Goal: Task Accomplishment & Management: Manage account settings

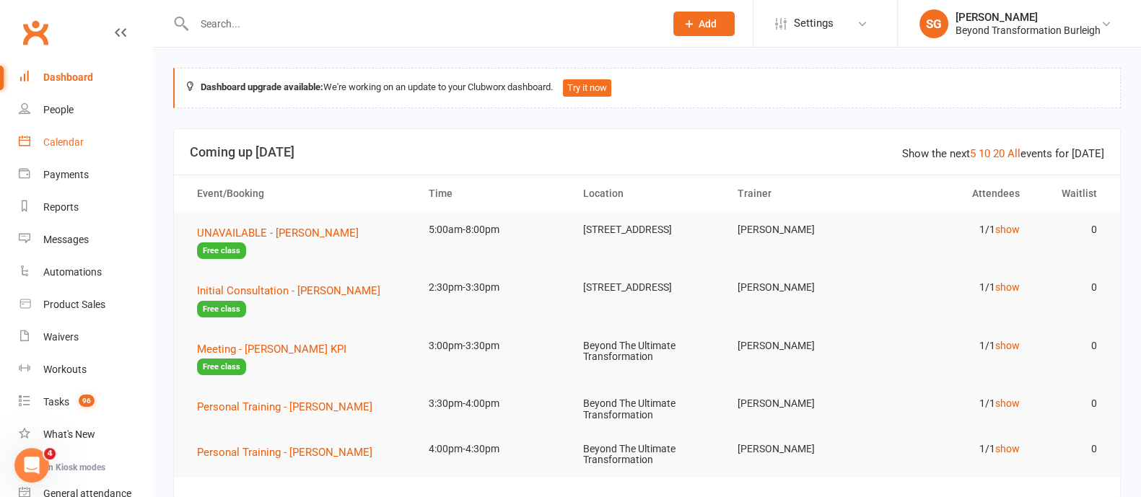
click at [59, 149] on link "Calendar" at bounding box center [86, 142] width 134 height 32
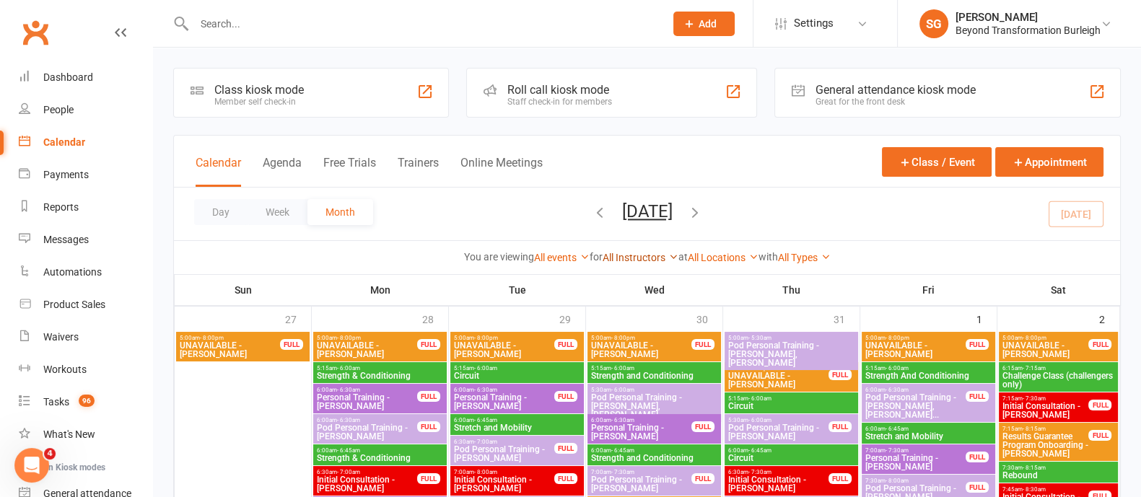
click at [645, 255] on link "All Instructors" at bounding box center [641, 258] width 76 height 12
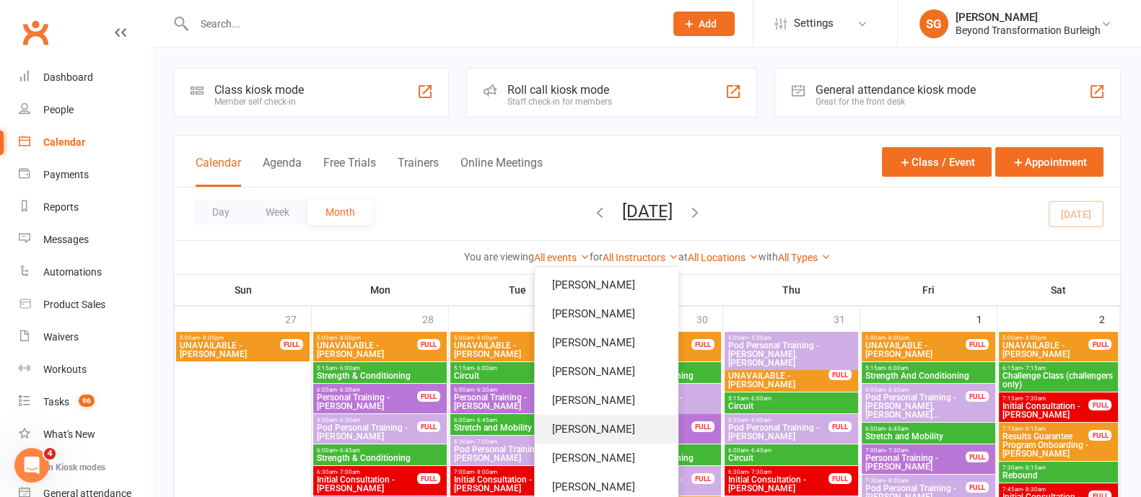
drag, startPoint x: 602, startPoint y: 433, endPoint x: 651, endPoint y: 420, distance: 50.8
click at [602, 433] on link "[PERSON_NAME]" at bounding box center [606, 429] width 143 height 29
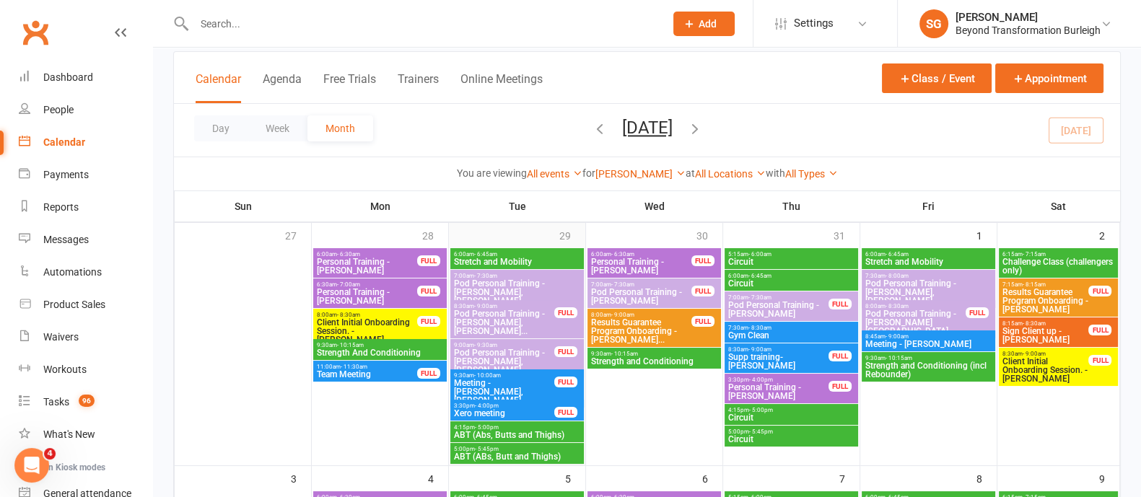
scroll to position [180, 0]
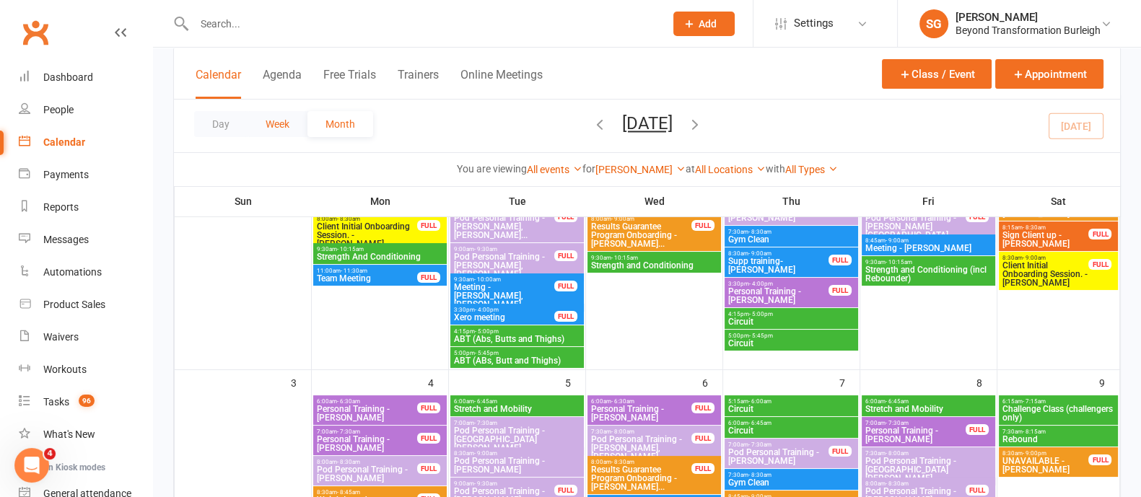
click at [285, 128] on button "Week" at bounding box center [278, 124] width 60 height 26
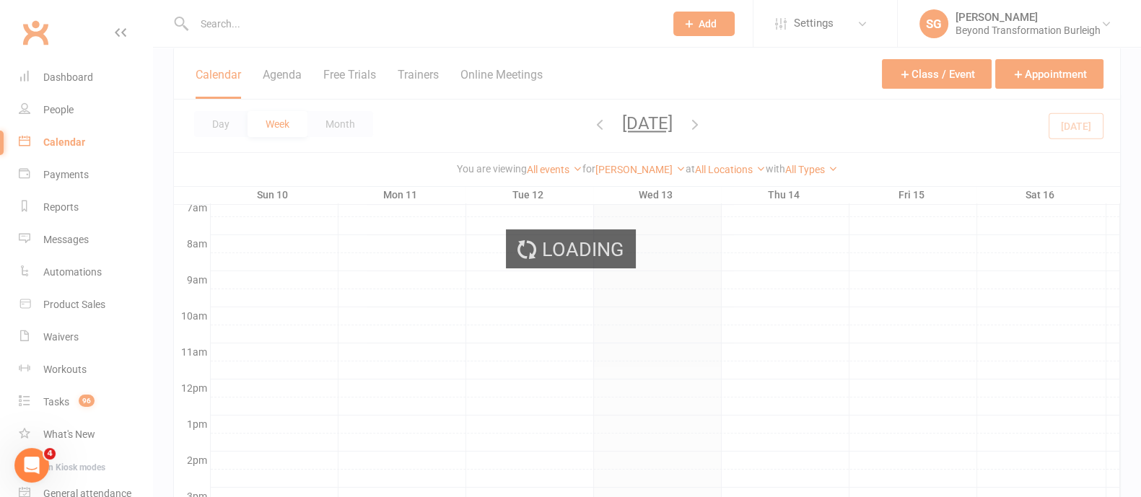
scroll to position [0, 0]
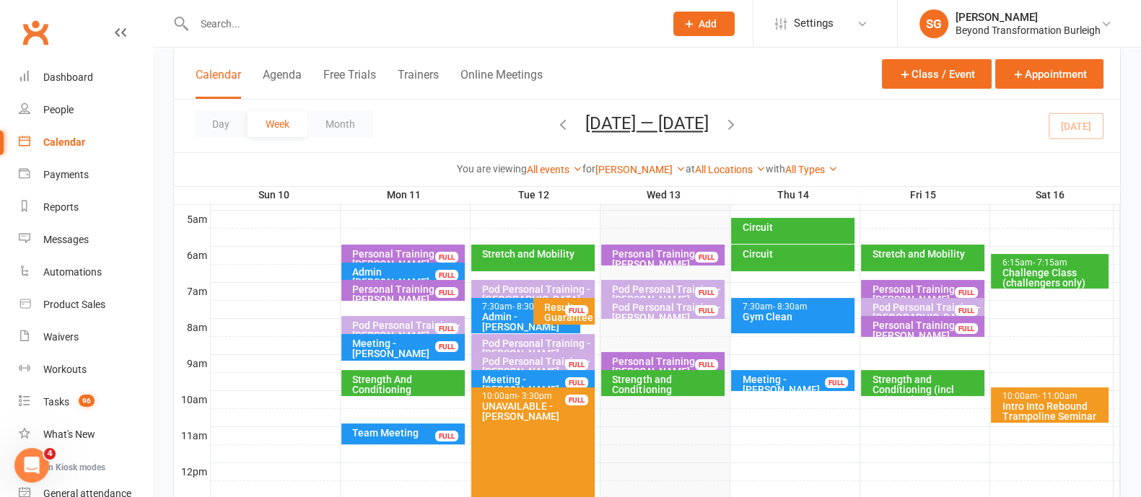
click at [739, 123] on icon "button" at bounding box center [731, 124] width 16 height 16
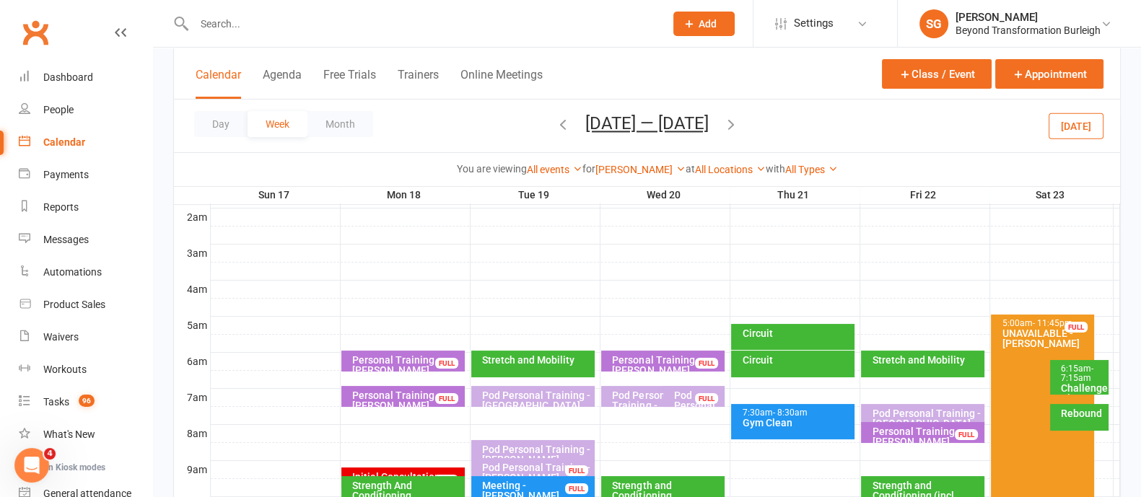
scroll to position [173, 0]
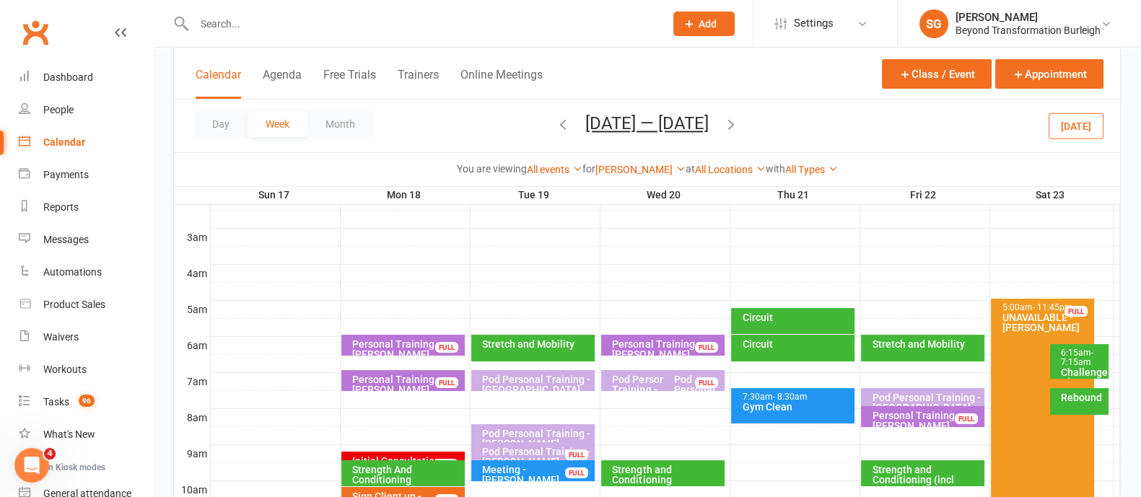
click at [310, 30] on input "text" at bounding box center [422, 24] width 465 height 20
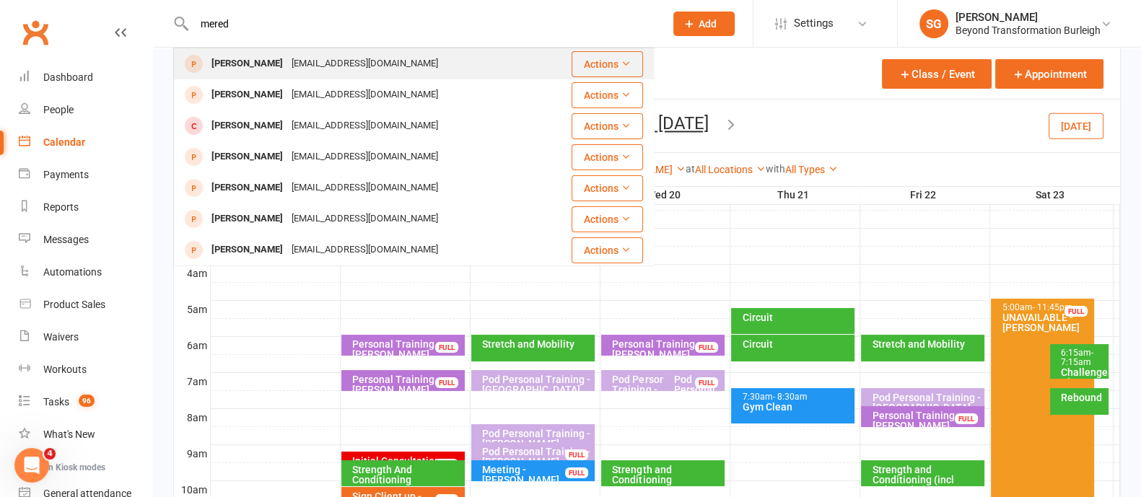
type input "mered"
click at [320, 54] on div "[EMAIL_ADDRESS][DOMAIN_NAME]" at bounding box center [364, 63] width 155 height 21
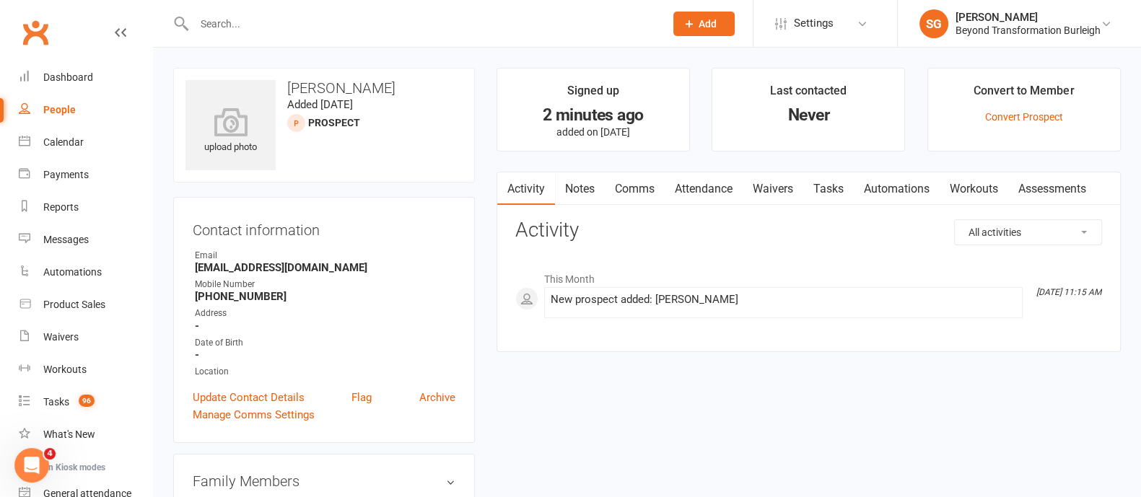
click at [1036, 123] on li "Convert to Member Convert Prospect" at bounding box center [1023, 110] width 193 height 84
click at [1036, 118] on link "Convert Prospect" at bounding box center [1024, 117] width 78 height 12
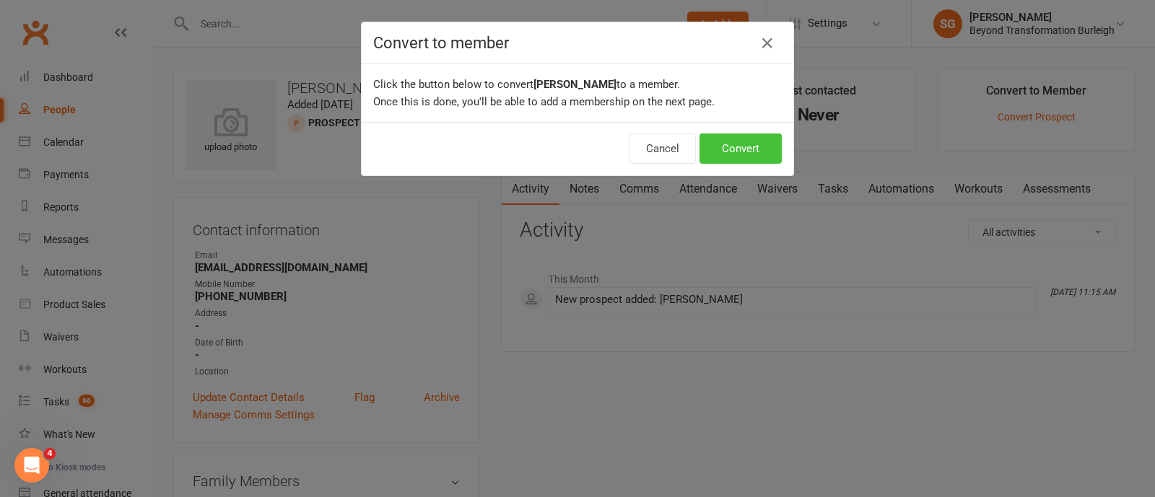
click at [730, 141] on button "Convert" at bounding box center [740, 149] width 82 height 30
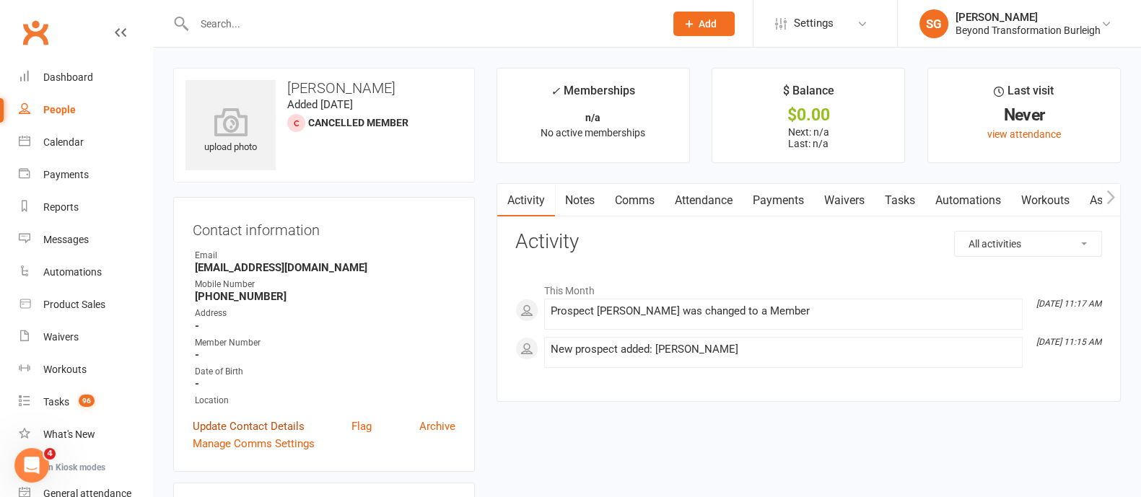
click at [278, 425] on link "Update Contact Details" at bounding box center [249, 426] width 112 height 17
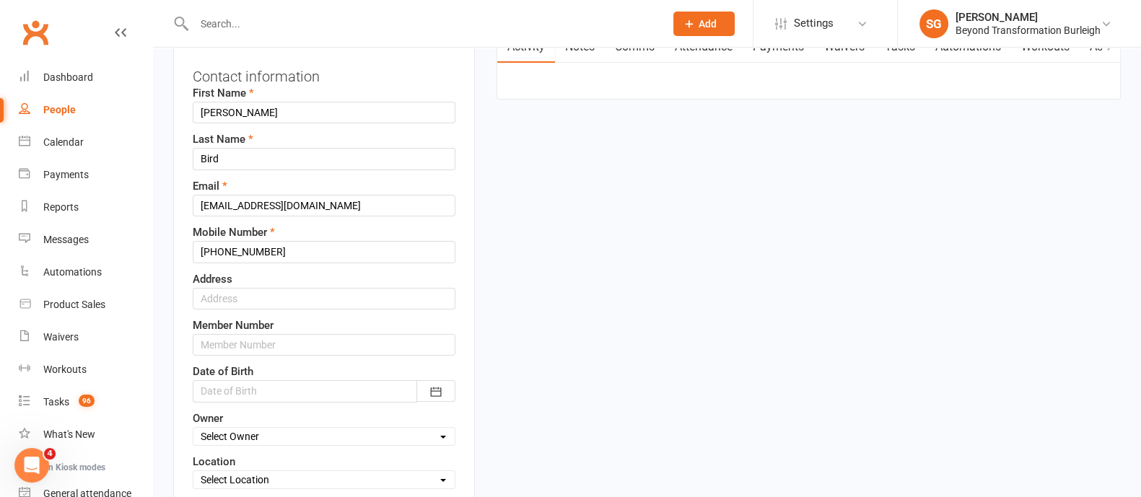
scroll to position [248, 0]
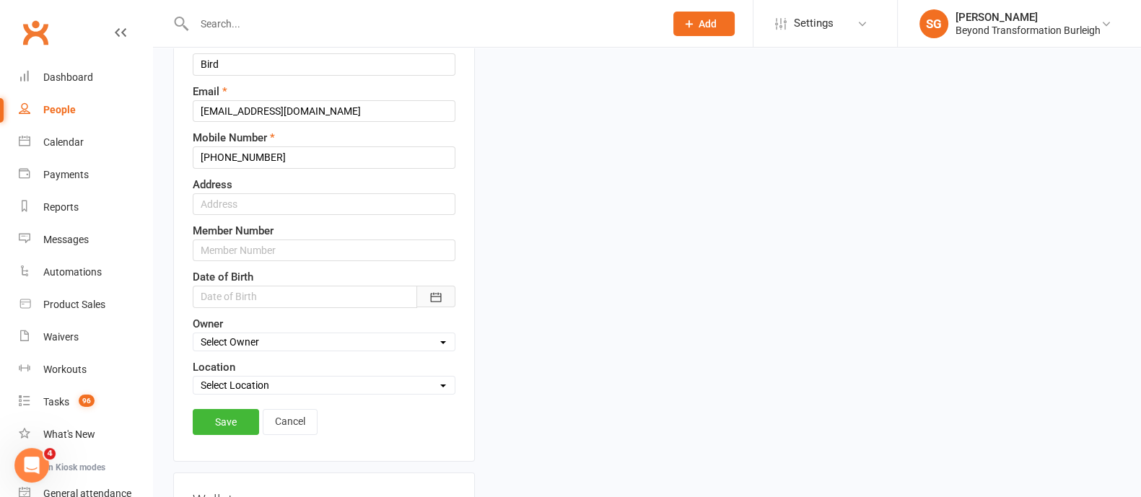
click at [436, 293] on icon "button" at bounding box center [435, 297] width 11 height 9
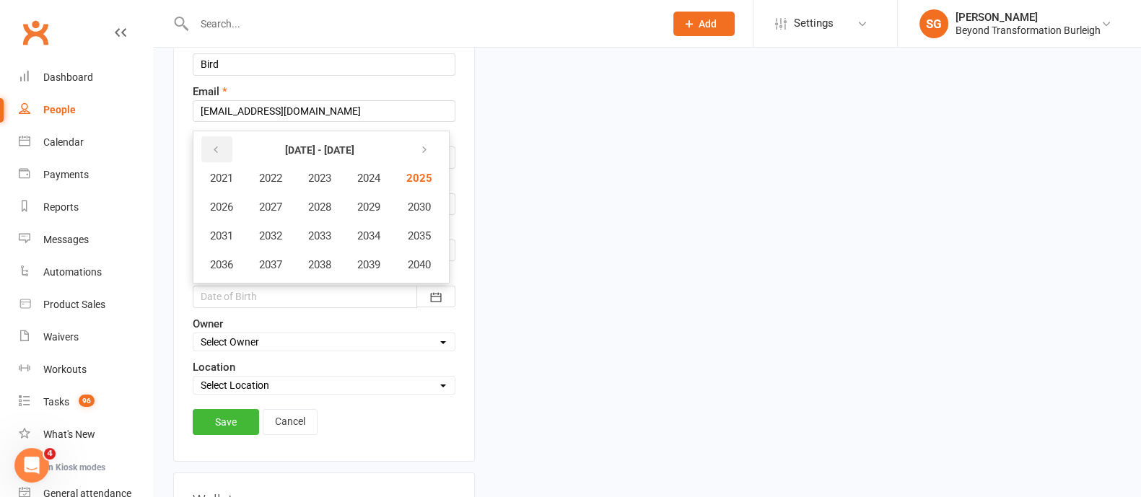
click at [225, 154] on button "button" at bounding box center [216, 149] width 31 height 26
click at [331, 182] on span "1983" at bounding box center [319, 178] width 23 height 13
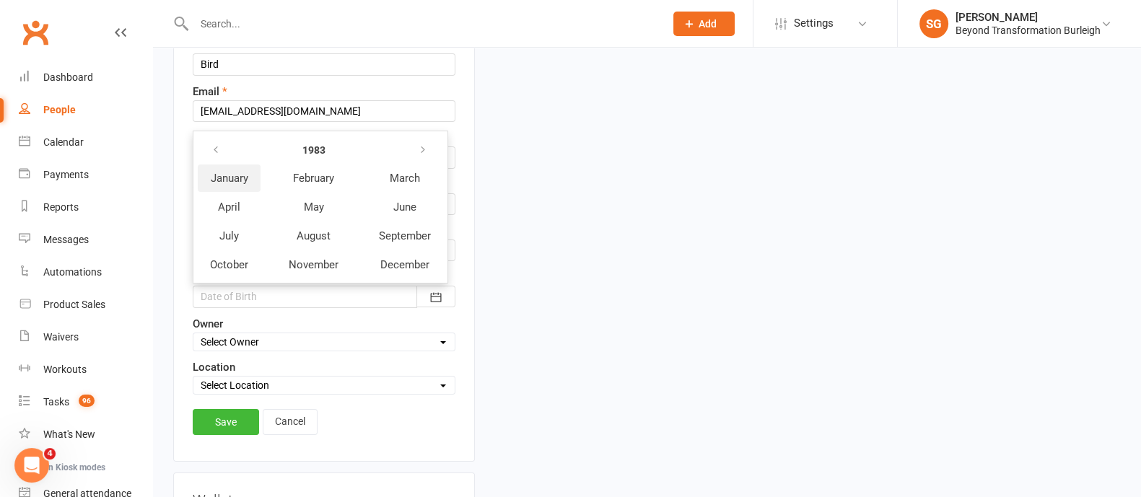
click at [235, 174] on span "January" at bounding box center [230, 178] width 38 height 13
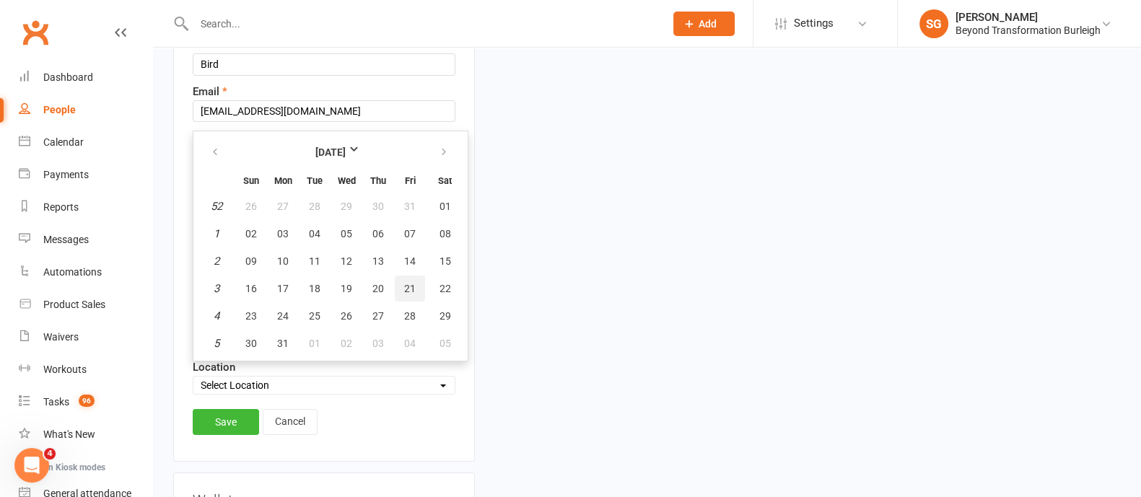
click at [404, 283] on span "21" at bounding box center [410, 289] width 12 height 12
type input "[DATE]"
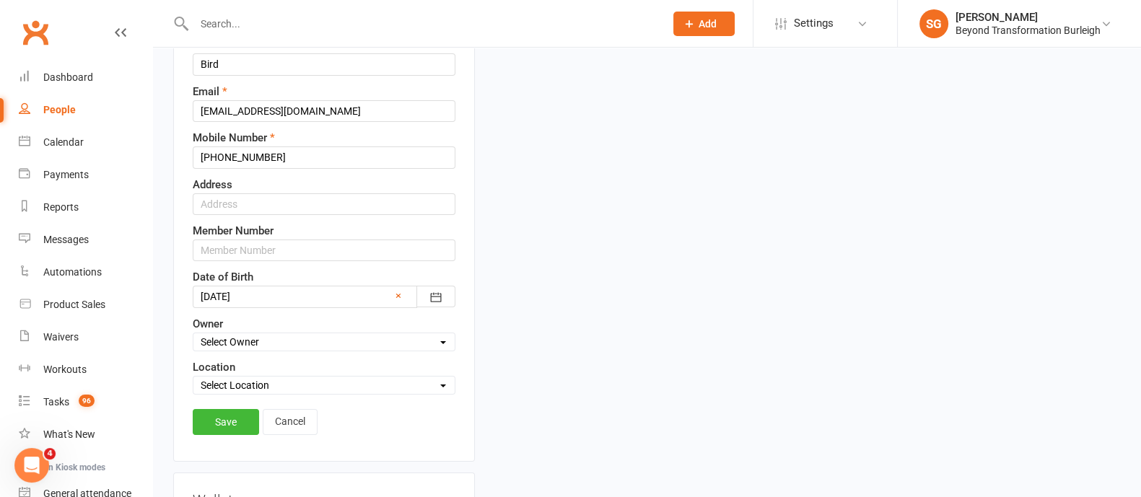
click at [274, 334] on select "Select Owner [PERSON_NAME] [PERSON_NAME] [PERSON_NAME] Accounts Beyond [PERSON_…" at bounding box center [323, 342] width 261 height 16
select select "0"
click at [193, 334] on select "Select Owner [PERSON_NAME] [PERSON_NAME] [PERSON_NAME] Accounts Beyond [PERSON_…" at bounding box center [323, 342] width 261 height 16
click at [270, 378] on select "Select Location [STREET_ADDRESS] Online [GEOGRAPHIC_DATA]" at bounding box center [323, 385] width 261 height 16
select select "0"
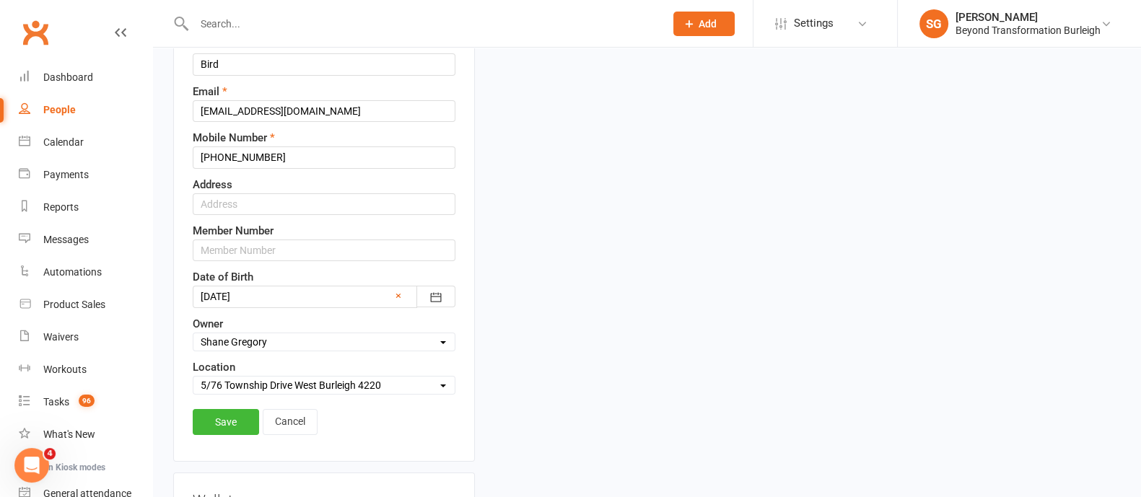
click at [193, 377] on select "Select Location [STREET_ADDRESS] Online [GEOGRAPHIC_DATA]" at bounding box center [323, 385] width 261 height 16
click at [242, 427] on link "Save" at bounding box center [226, 422] width 66 height 26
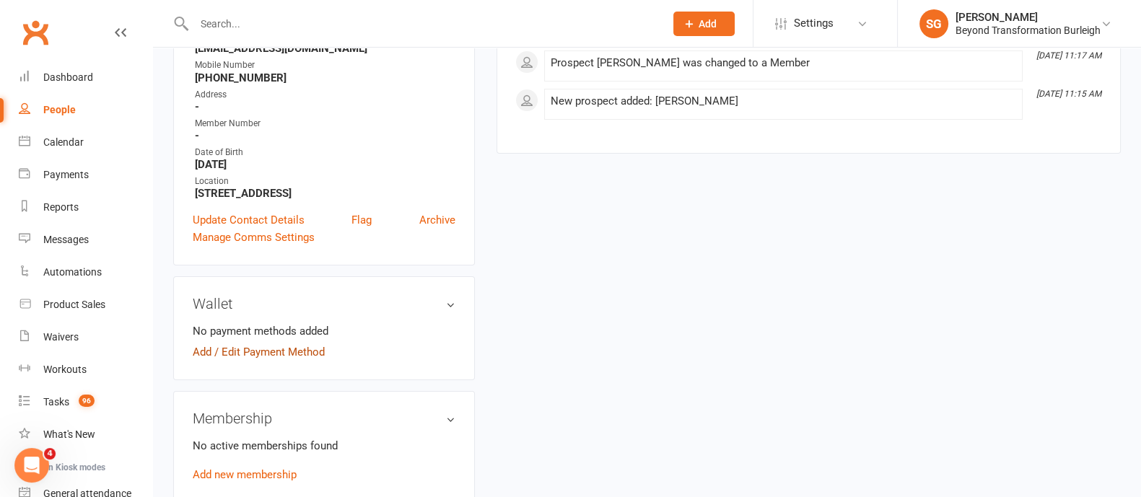
click at [234, 355] on link "Add / Edit Payment Method" at bounding box center [259, 352] width 132 height 17
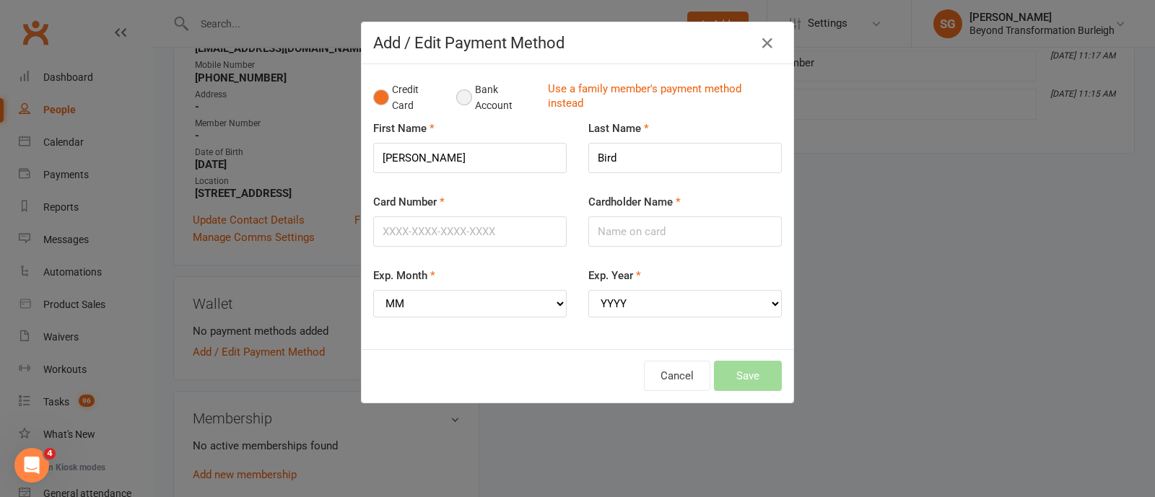
click at [457, 97] on button "Bank Account" at bounding box center [496, 98] width 80 height 44
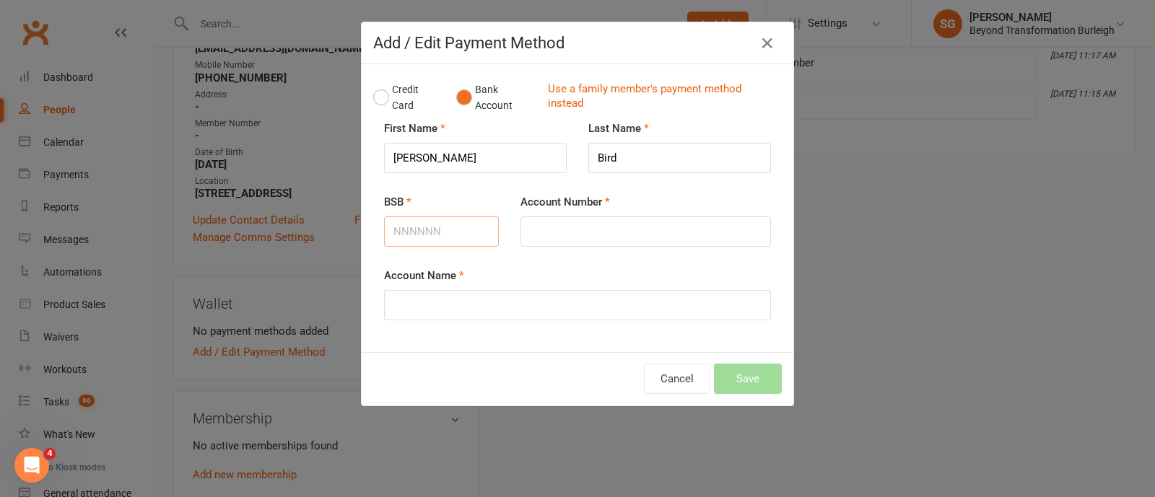
drag, startPoint x: 418, startPoint y: 231, endPoint x: 432, endPoint y: 232, distance: 14.5
click at [418, 231] on input "BSB" at bounding box center [441, 232] width 115 height 30
type input "084572"
click at [552, 230] on input "Account Number" at bounding box center [645, 232] width 250 height 30
type input "491075321"
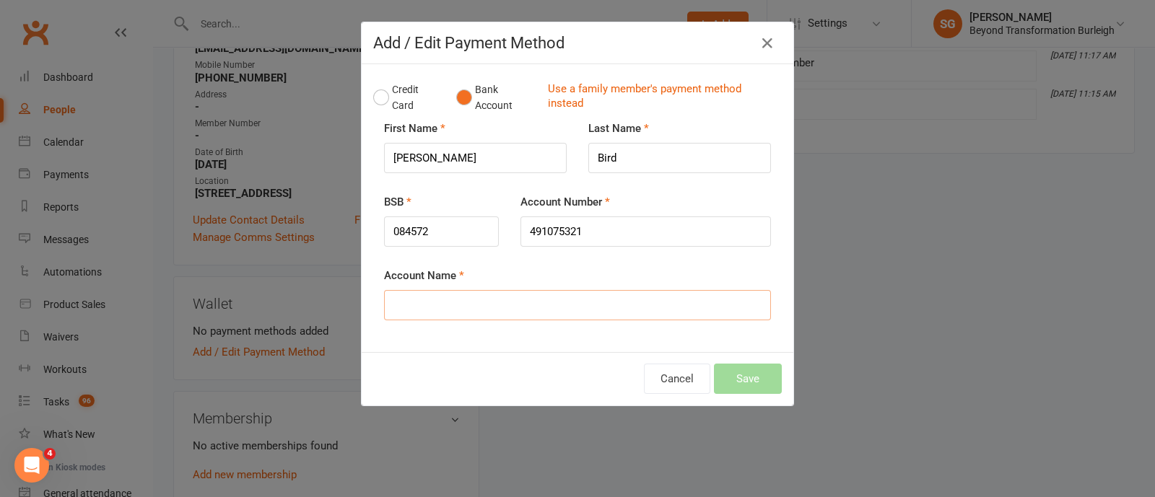
click at [508, 302] on input "Account Name" at bounding box center [577, 305] width 387 height 30
type input "[PERSON_NAME]"
click at [730, 373] on button "Save" at bounding box center [748, 379] width 68 height 30
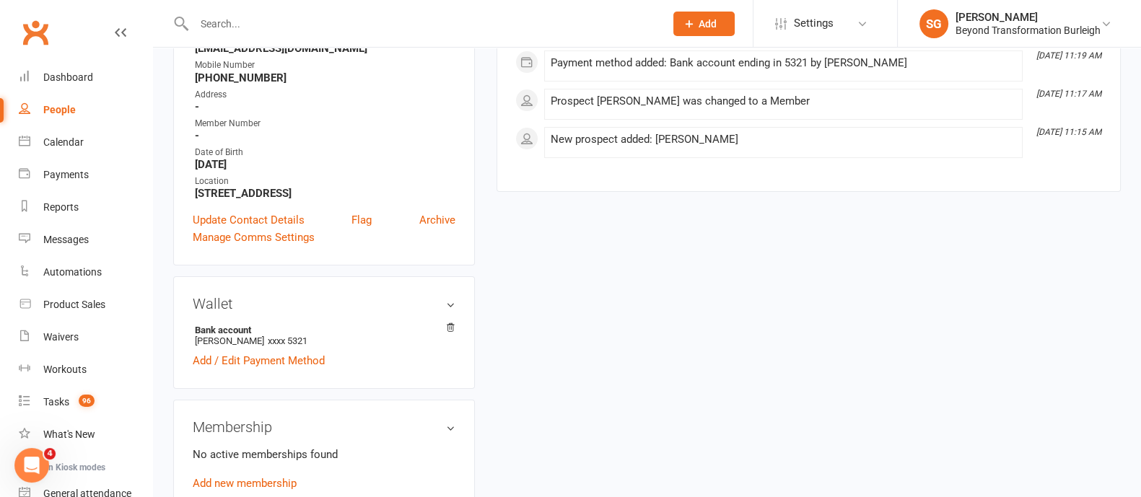
scroll to position [429, 0]
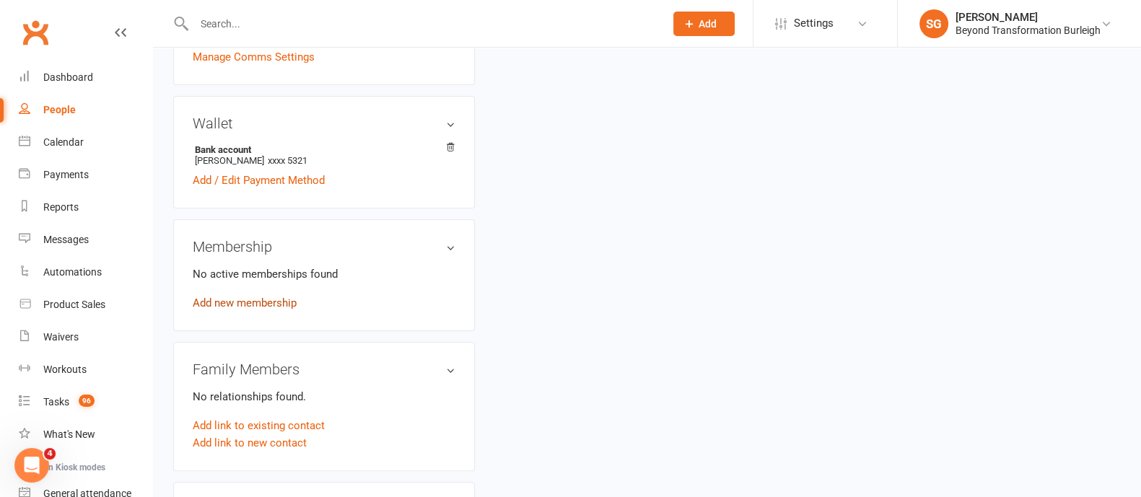
click at [247, 302] on link "Add new membership" at bounding box center [245, 303] width 104 height 13
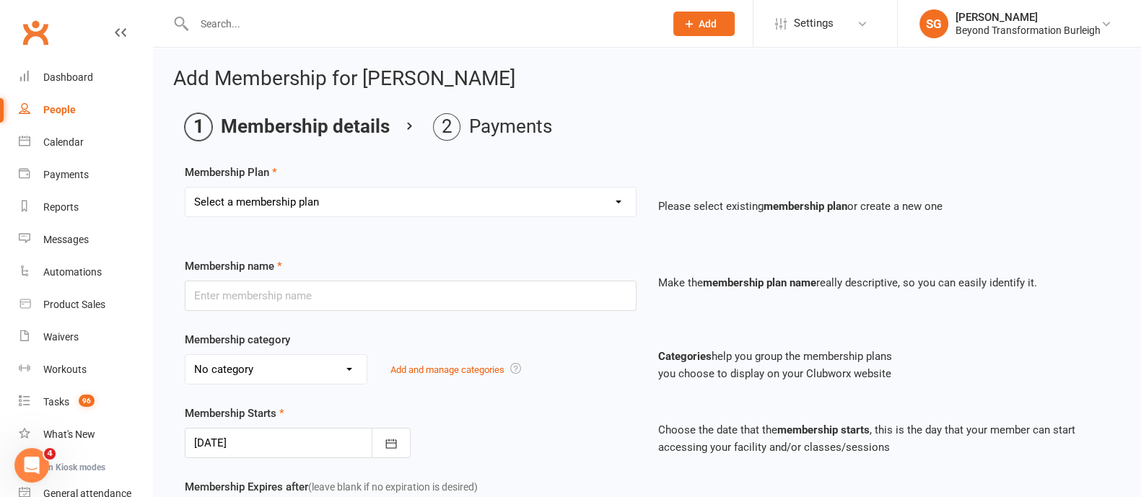
click at [288, 225] on div "Select a membership plan Create new Membership Plan 14 Day Shred (INTRO OFFER) …" at bounding box center [410, 212] width 473 height 51
click at [293, 197] on select "Select a membership plan Create new Membership Plan 14 Day Shred (INTRO OFFER) …" at bounding box center [410, 202] width 450 height 29
select select "30"
click at [185, 188] on select "Select a membership plan Create new Membership Plan 14 Day Shred (INTRO OFFER) …" at bounding box center [410, 202] width 450 height 29
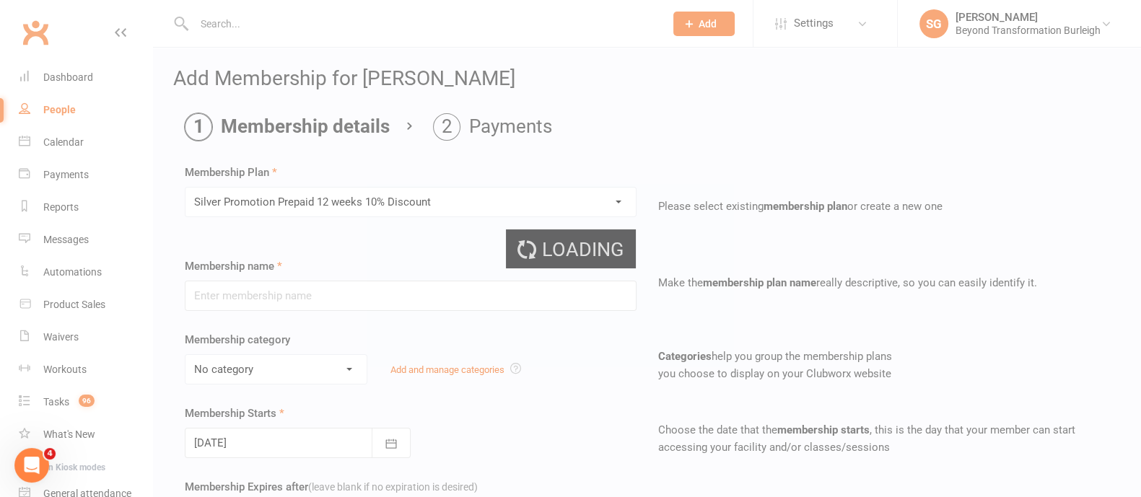
type input "Silver Promotion Prepaid 12 weeks 10% Discount"
select select "5"
type input "12"
select select "1"
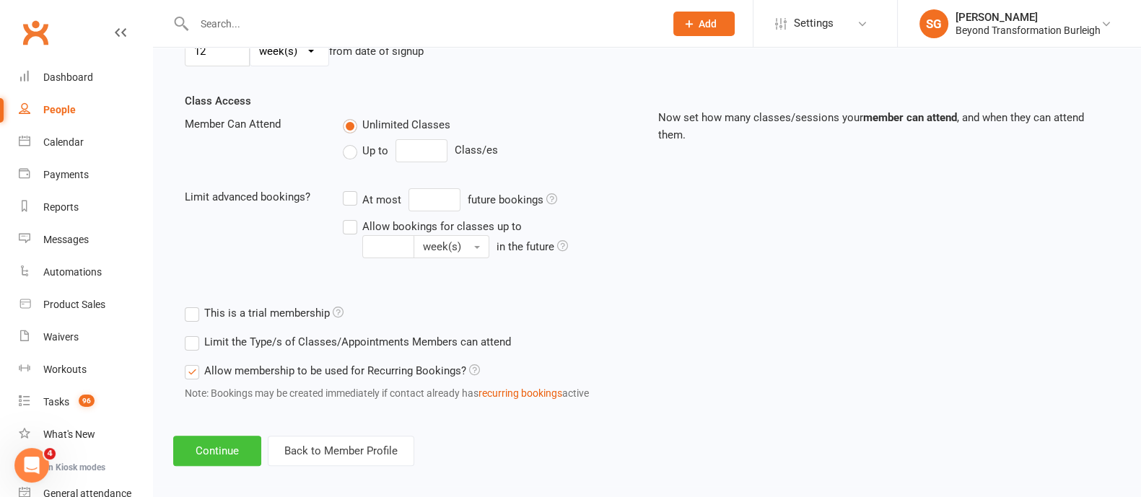
scroll to position [473, 0]
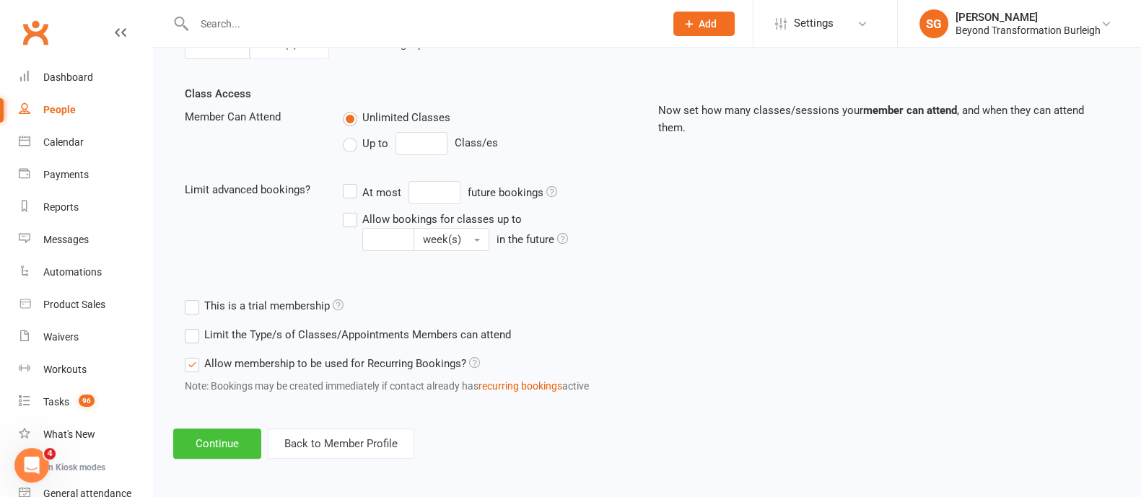
click at [241, 440] on button "Continue" at bounding box center [217, 444] width 88 height 30
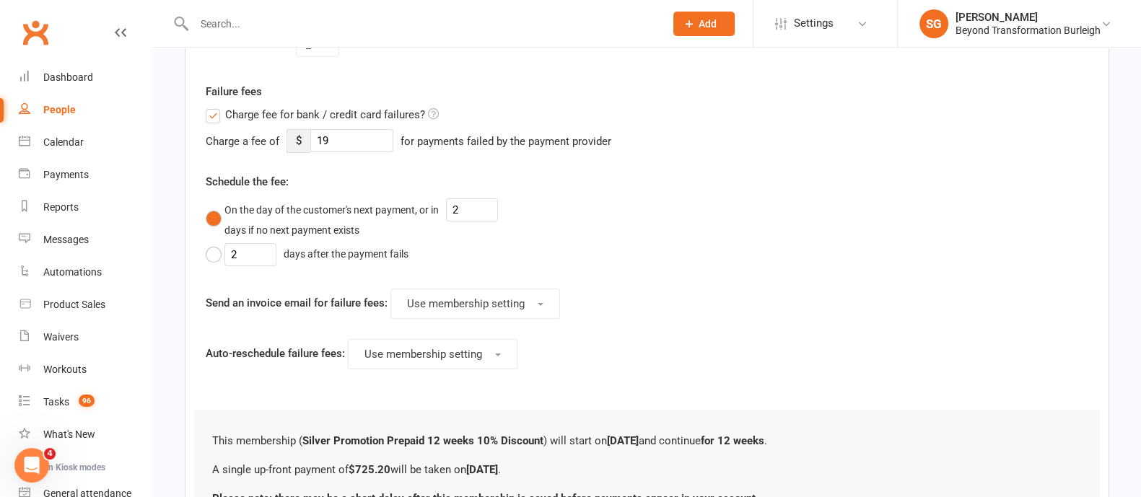
scroll to position [0, 0]
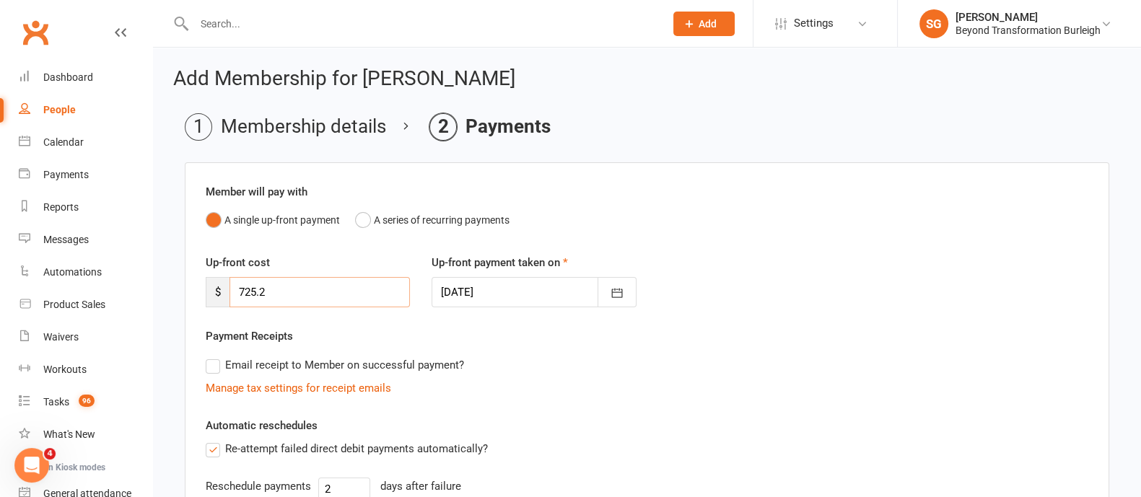
click at [313, 289] on input "725.2" at bounding box center [320, 292] width 180 height 30
type input "7"
type input "682"
click at [619, 294] on icon "button" at bounding box center [617, 293] width 14 height 14
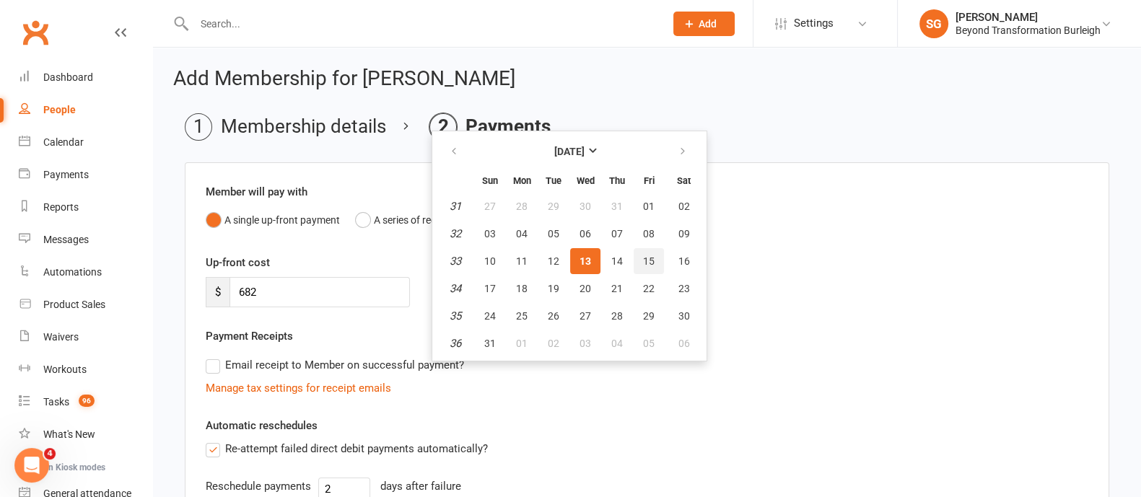
click at [650, 259] on span "15" at bounding box center [649, 261] width 12 height 12
type input "[DATE]"
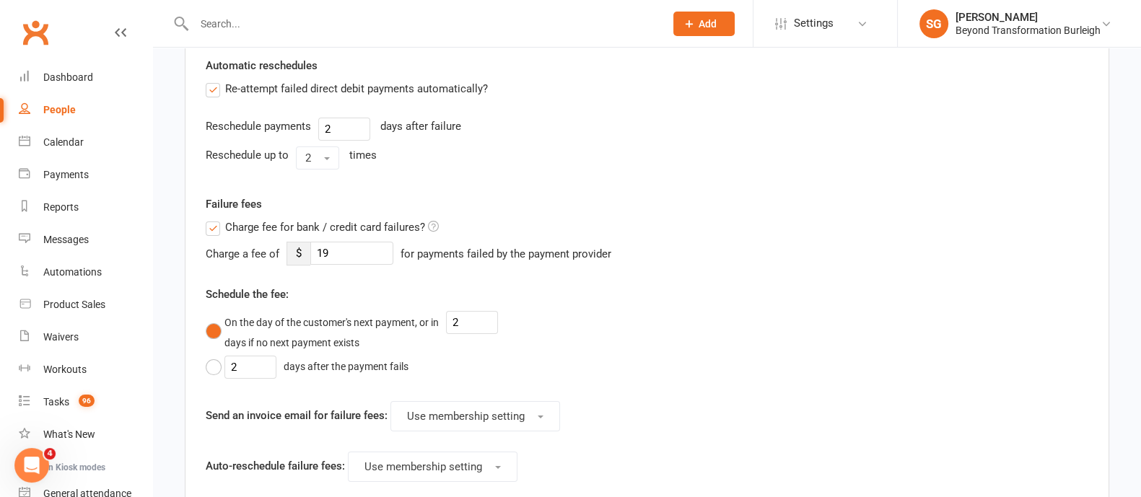
scroll to position [609, 0]
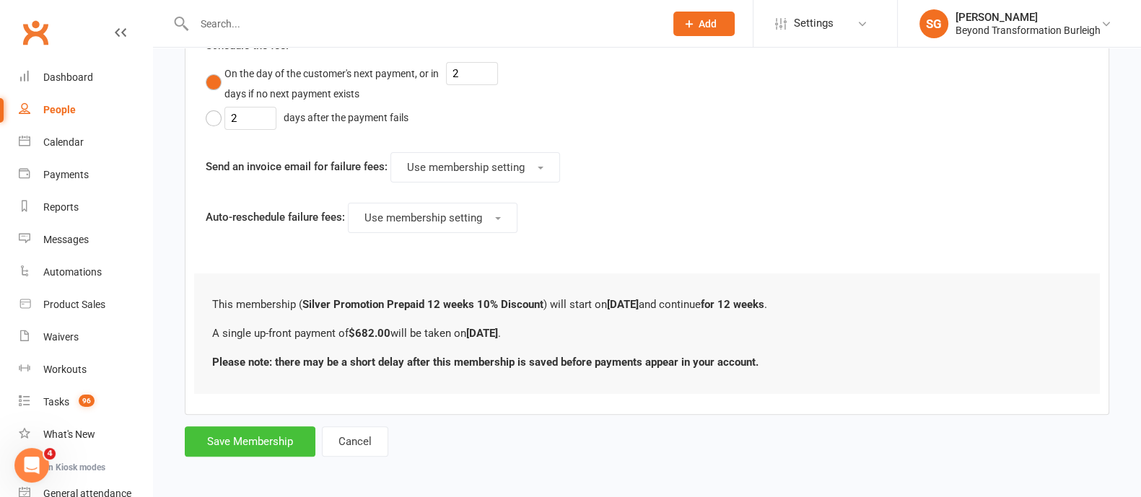
click at [294, 442] on button "Save Membership" at bounding box center [250, 442] width 131 height 30
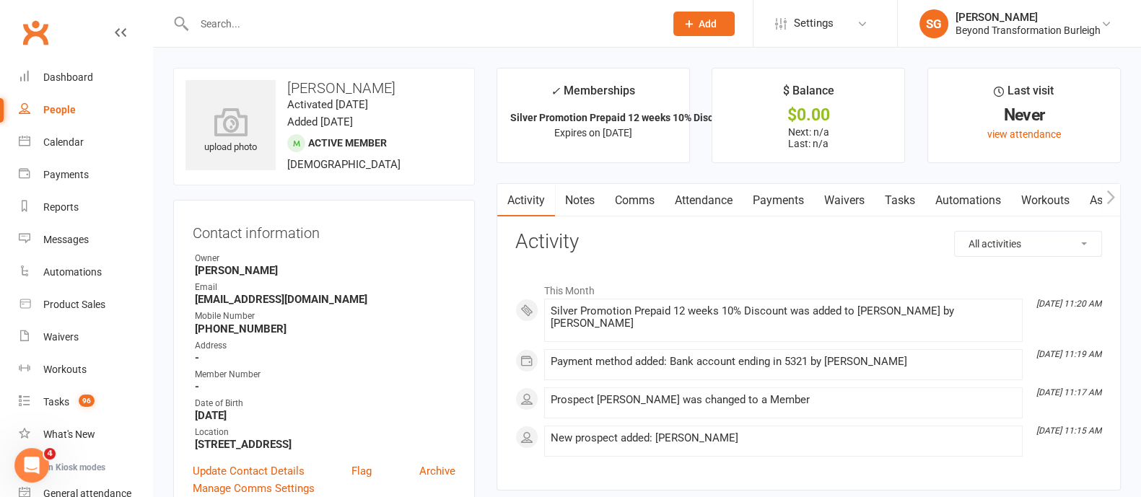
click at [832, 196] on link "Waivers" at bounding box center [844, 200] width 61 height 33
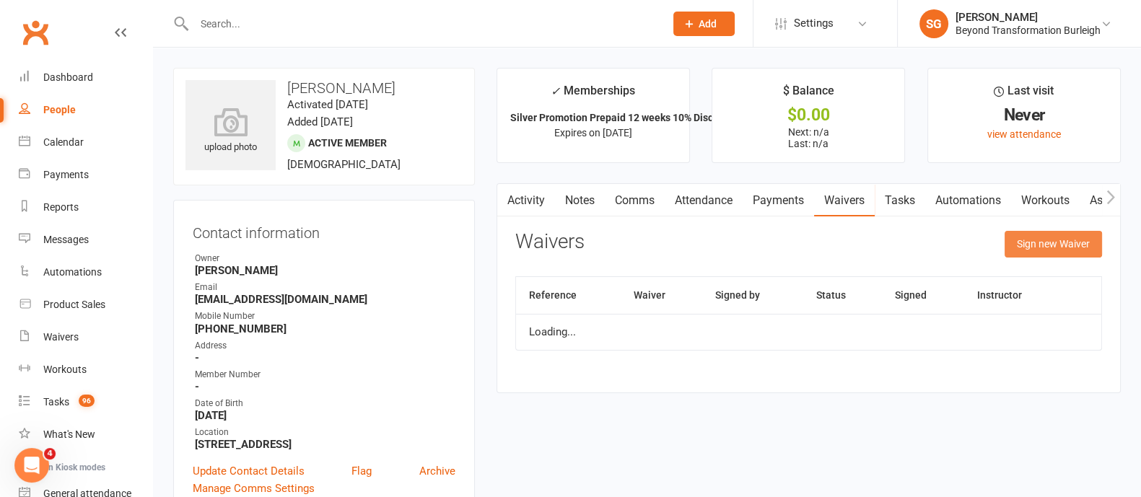
click at [1013, 245] on button "Sign new Waiver" at bounding box center [1053, 244] width 97 height 26
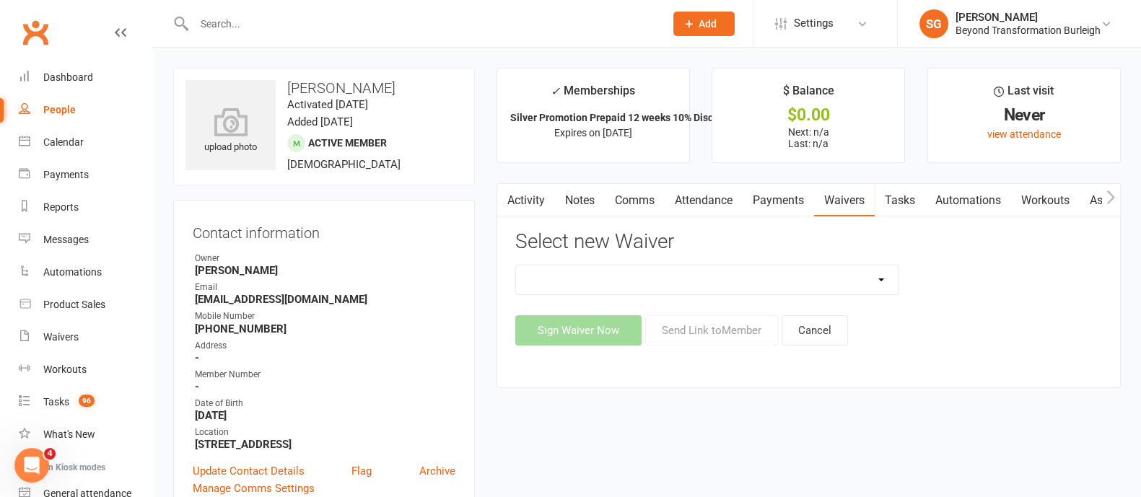
click at [777, 278] on select "Beyond Nutrition And Supplement Waiver Beyond Terms & Conditions Beyond Terms &…" at bounding box center [707, 280] width 383 height 29
select select "9795"
click at [516, 266] on select "Beyond Nutrition And Supplement Waiver Beyond Terms & Conditions Beyond Terms &…" at bounding box center [707, 280] width 383 height 29
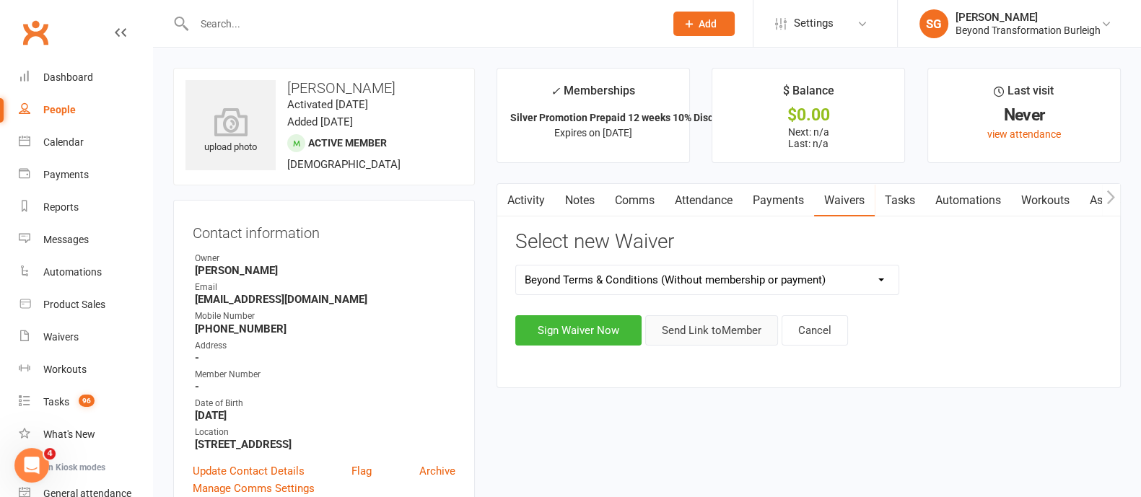
click at [729, 333] on button "Send Link to Member" at bounding box center [711, 330] width 133 height 30
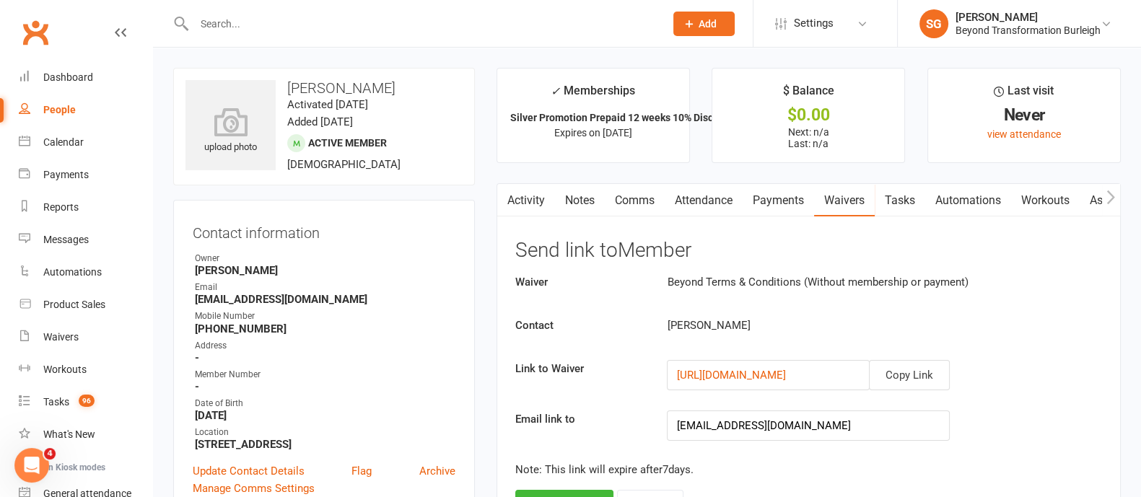
scroll to position [271, 0]
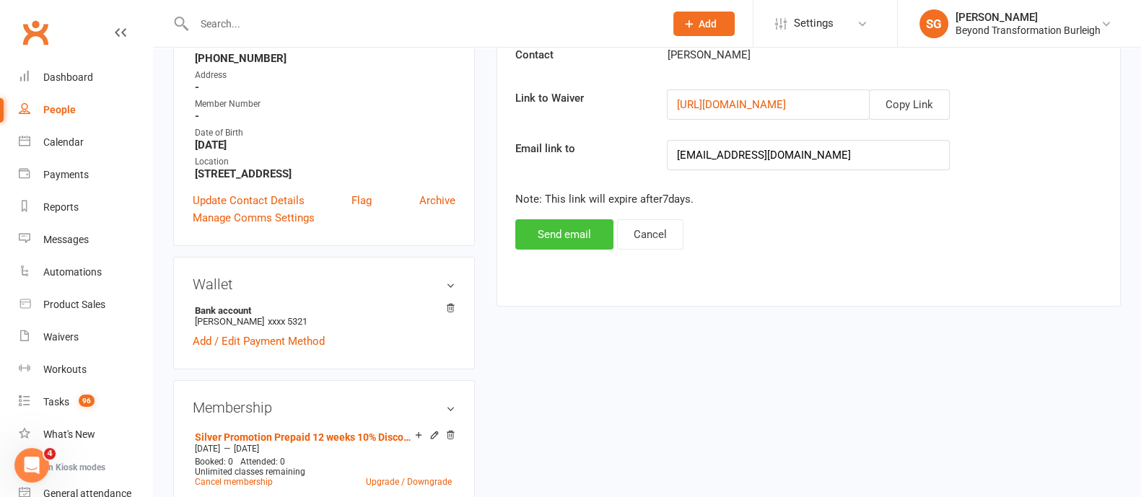
click at [567, 232] on button "Send email" at bounding box center [564, 234] width 98 height 30
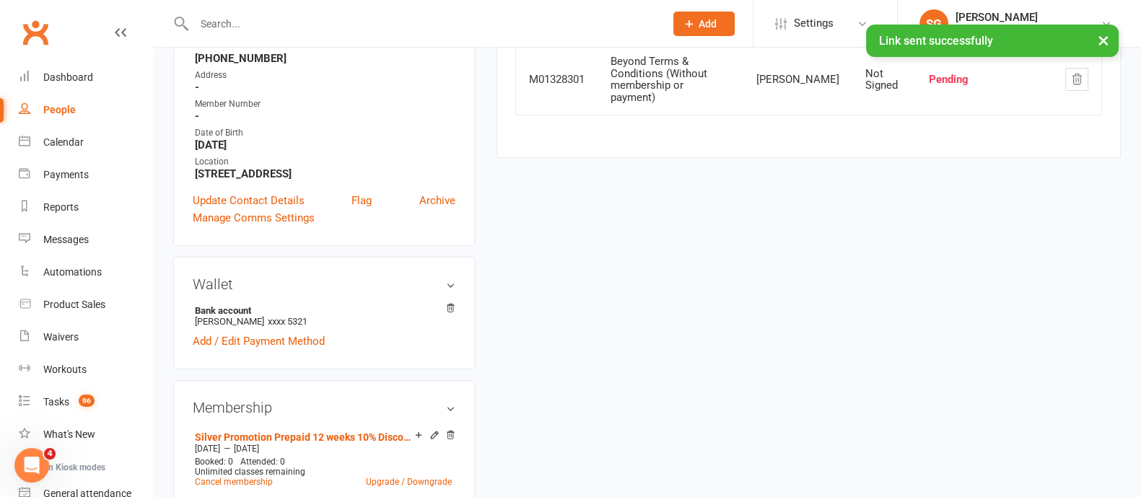
scroll to position [0, 0]
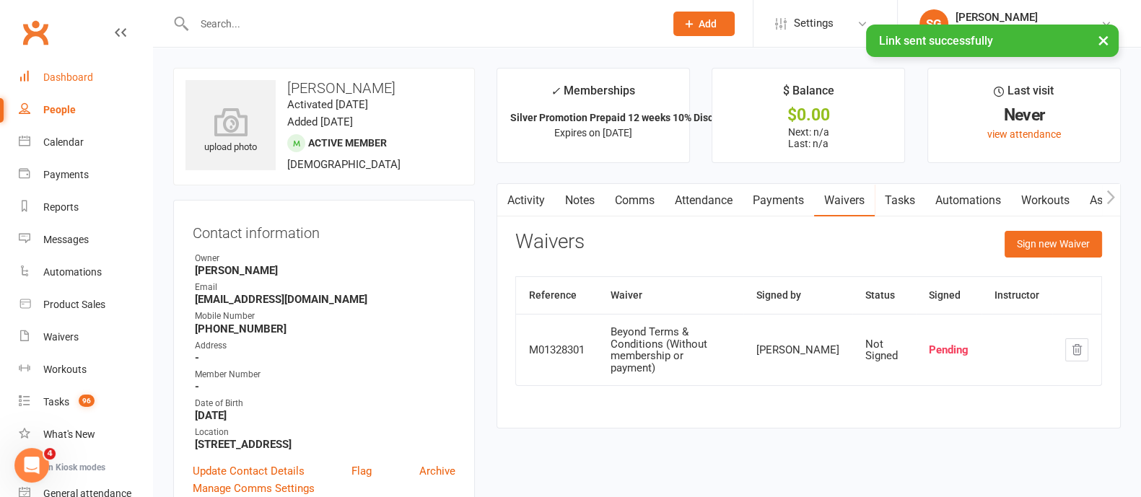
click at [65, 68] on link "Dashboard" at bounding box center [86, 77] width 134 height 32
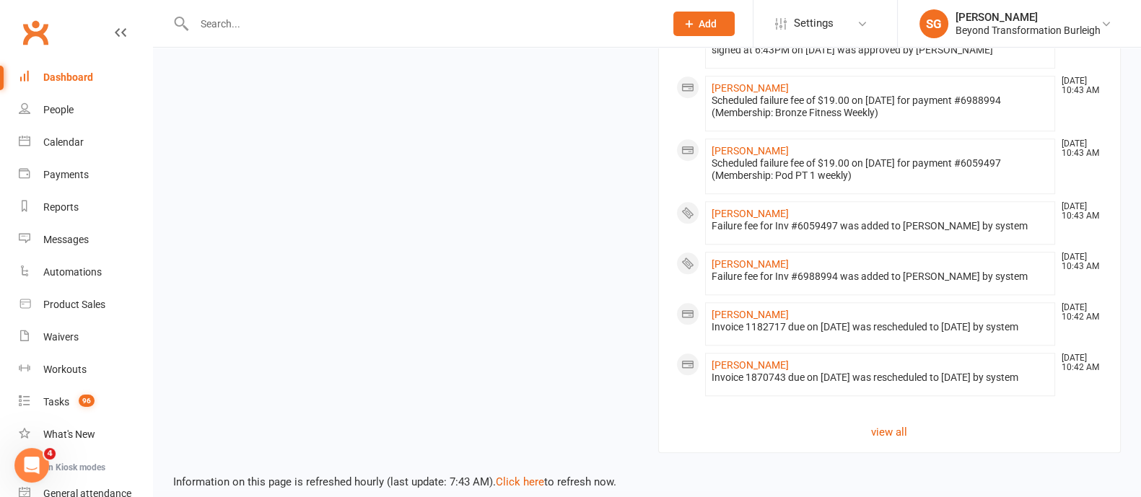
scroll to position [1686, 0]
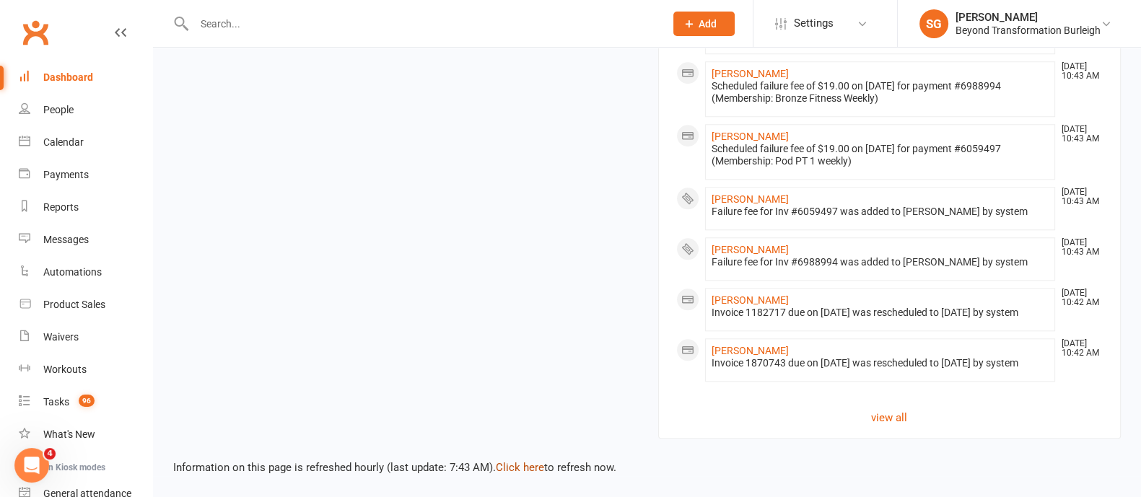
click at [516, 468] on link "Click here" at bounding box center [520, 467] width 48 height 13
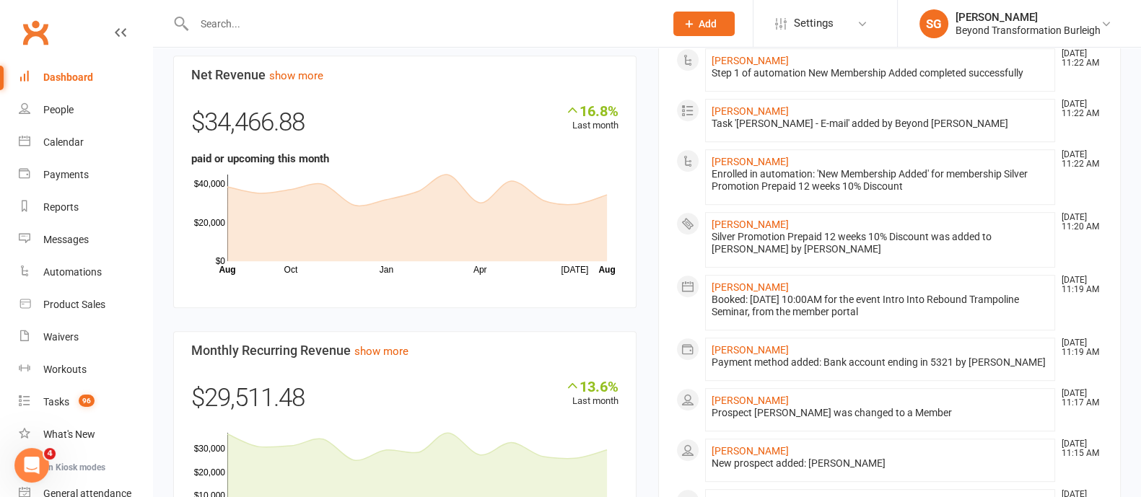
scroll to position [874, 0]
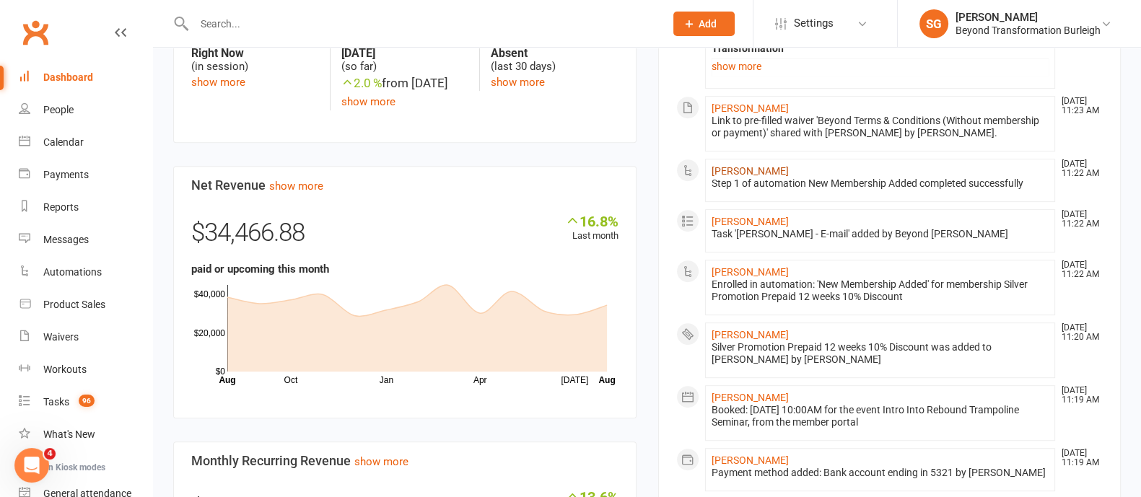
drag, startPoint x: 724, startPoint y: 160, endPoint x: 725, endPoint y: 167, distance: 7.4
click at [724, 165] on link "[PERSON_NAME]" at bounding box center [750, 171] width 77 height 12
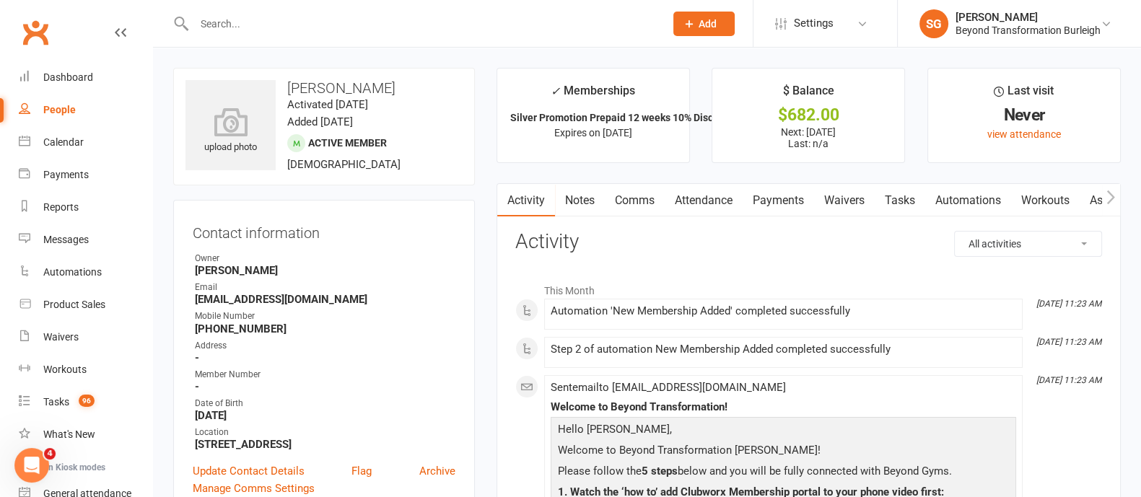
click at [679, 202] on link "Attendance" at bounding box center [704, 200] width 78 height 33
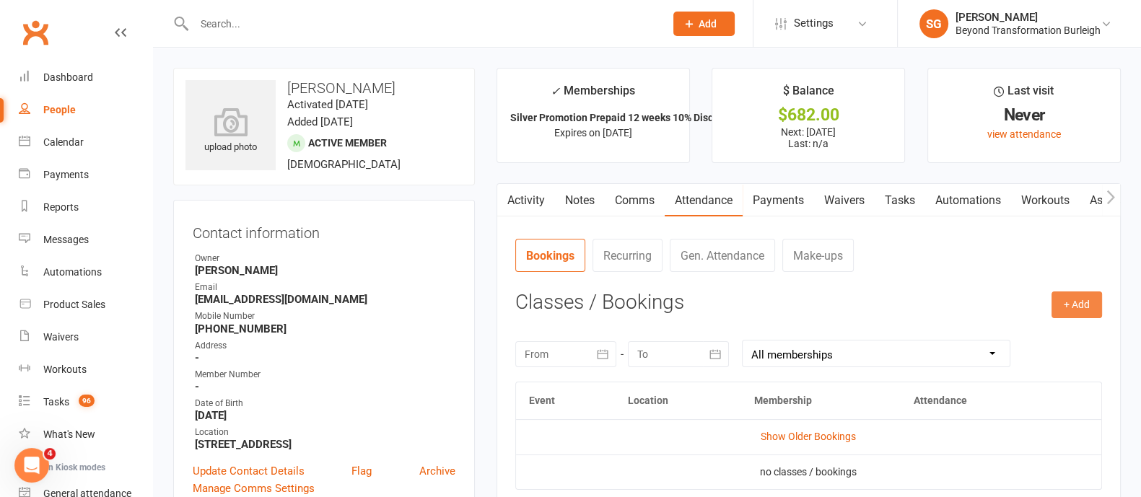
click at [1092, 302] on button "+ Add" at bounding box center [1077, 305] width 51 height 26
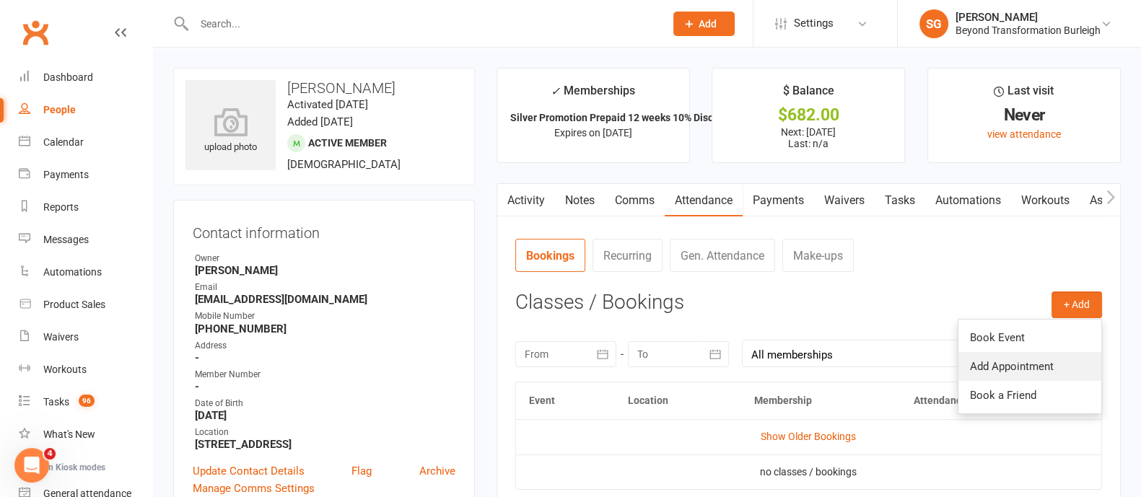
click at [989, 362] on link "Add Appointment" at bounding box center [1029, 366] width 143 height 29
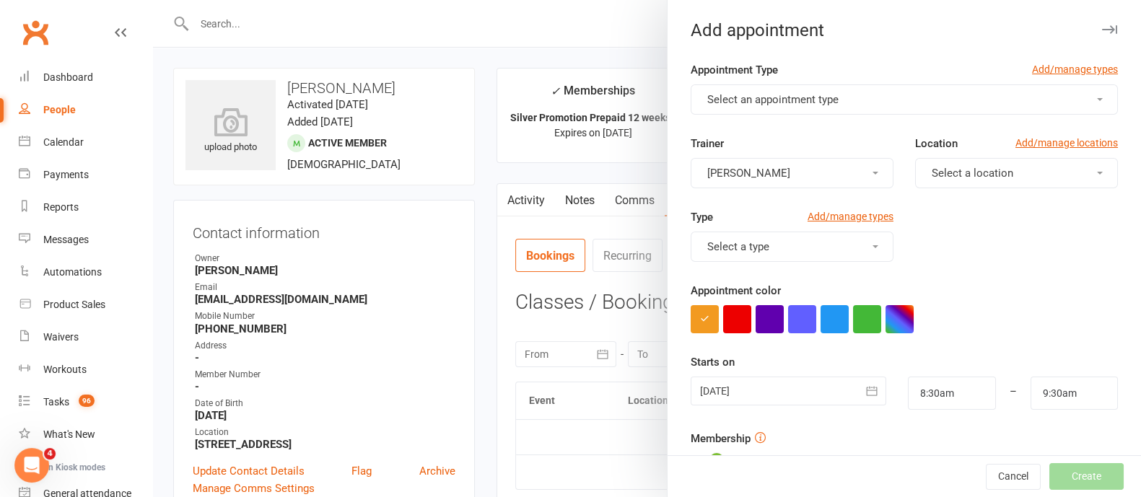
click at [756, 105] on span "Select an appointment type" at bounding box center [772, 99] width 131 height 13
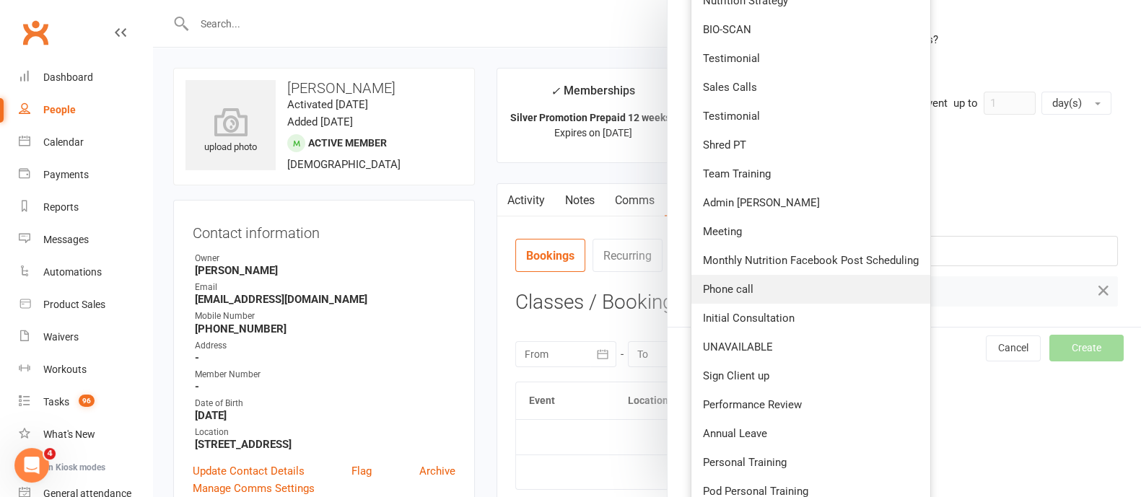
scroll to position [451, 0]
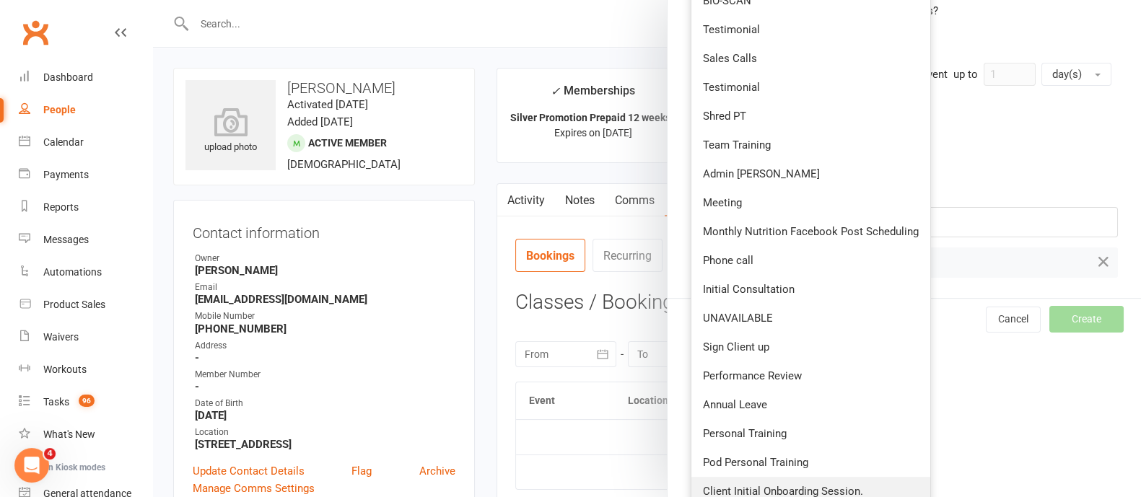
click at [771, 491] on span "Client Initial Onboarding Session." at bounding box center [783, 491] width 160 height 13
type input "9:00am"
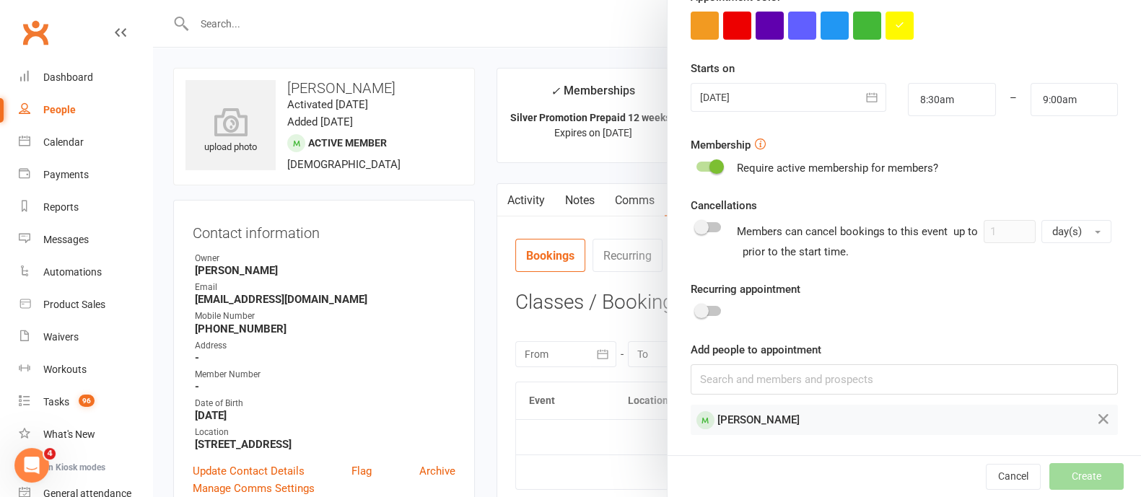
scroll to position [0, 0]
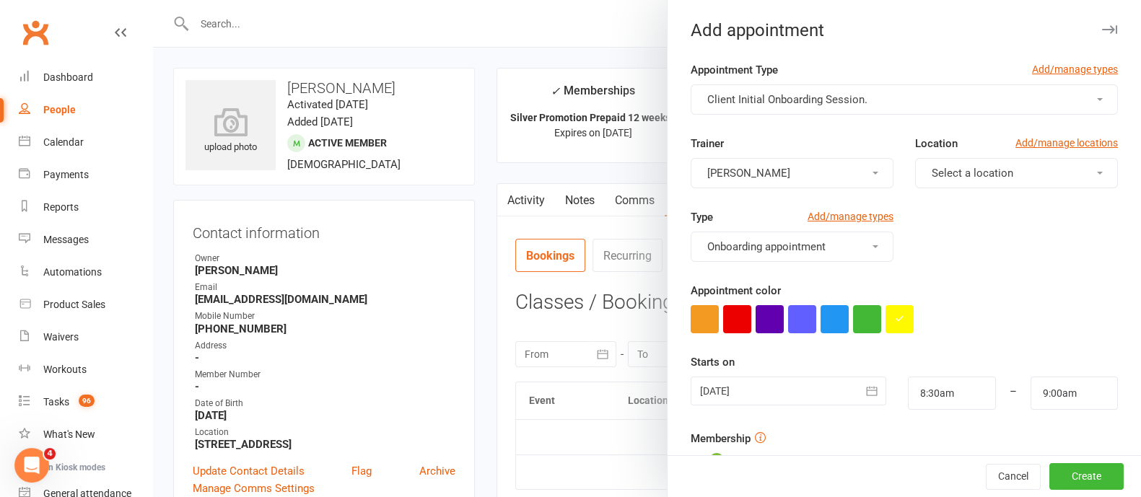
click at [805, 167] on button "[PERSON_NAME]" at bounding box center [792, 173] width 203 height 30
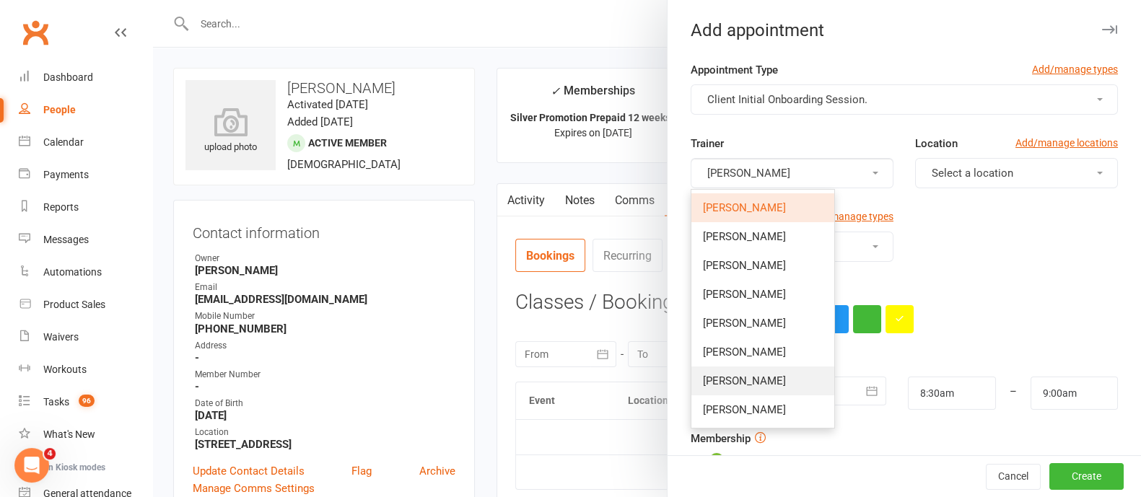
click at [747, 375] on span "[PERSON_NAME]" at bounding box center [744, 381] width 83 height 13
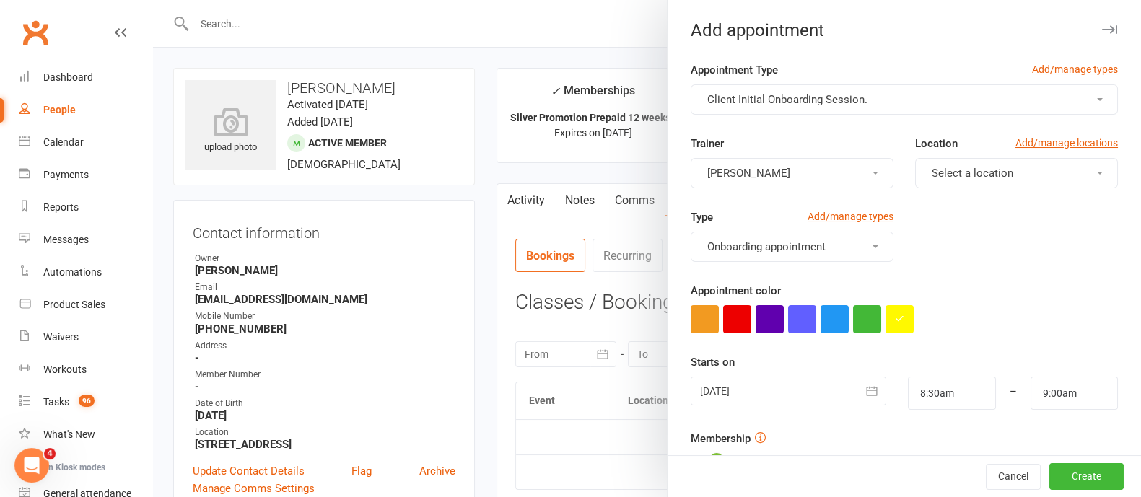
click at [984, 172] on span "Select a location" at bounding box center [973, 173] width 82 height 13
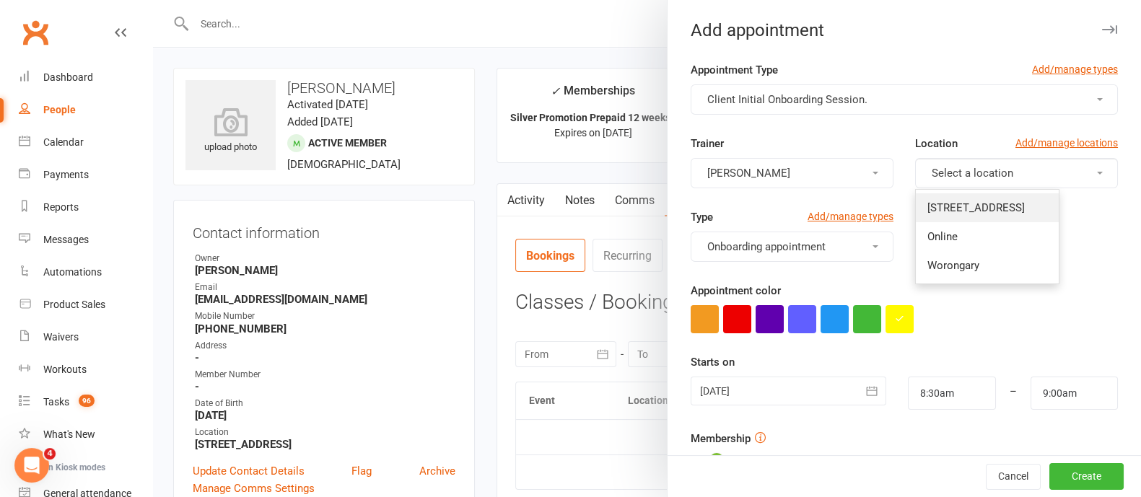
click at [977, 201] on span "[STREET_ADDRESS]" at bounding box center [975, 207] width 97 height 13
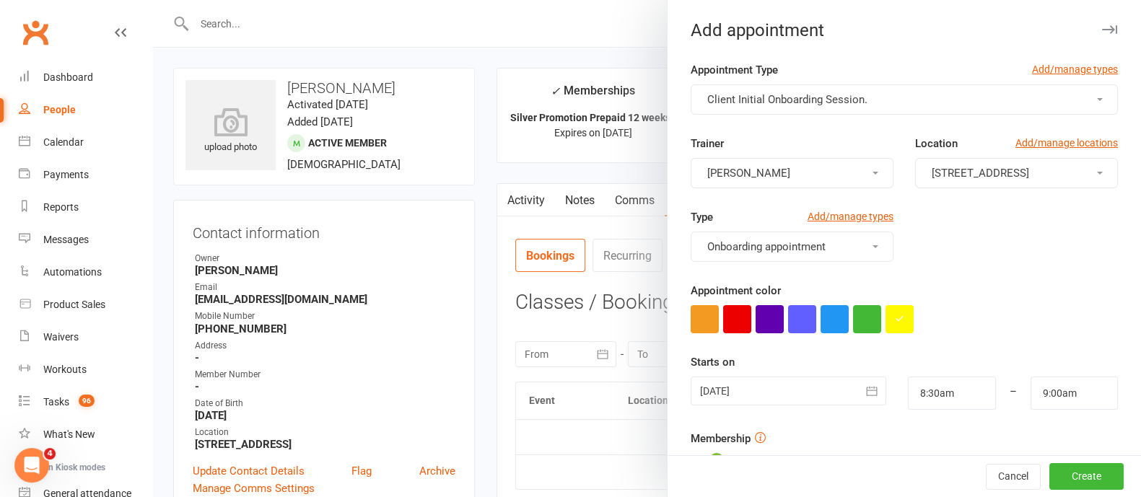
click at [792, 177] on button "[PERSON_NAME]" at bounding box center [792, 173] width 203 height 30
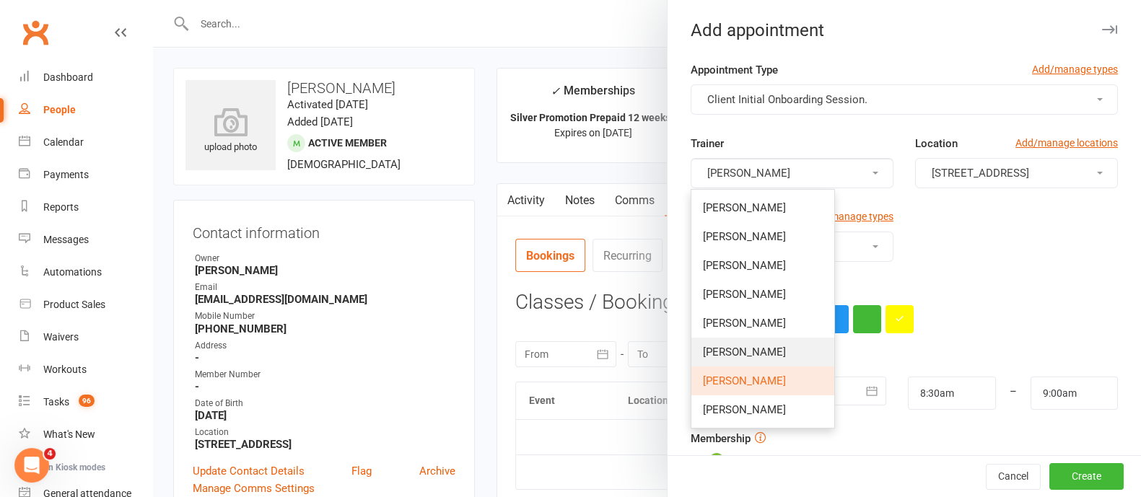
click at [757, 341] on link "[PERSON_NAME]" at bounding box center [762, 352] width 143 height 29
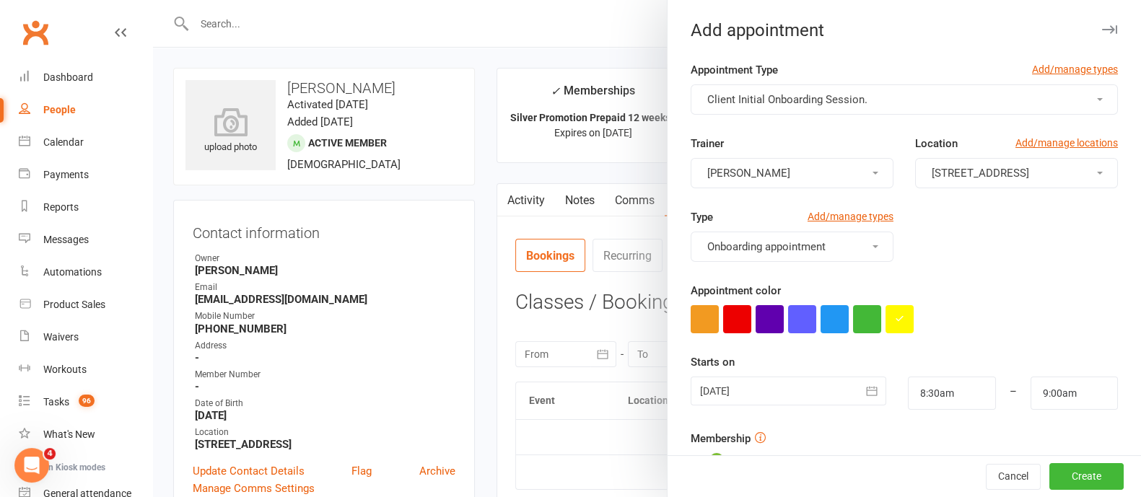
click at [857, 385] on button "button" at bounding box center [871, 391] width 29 height 29
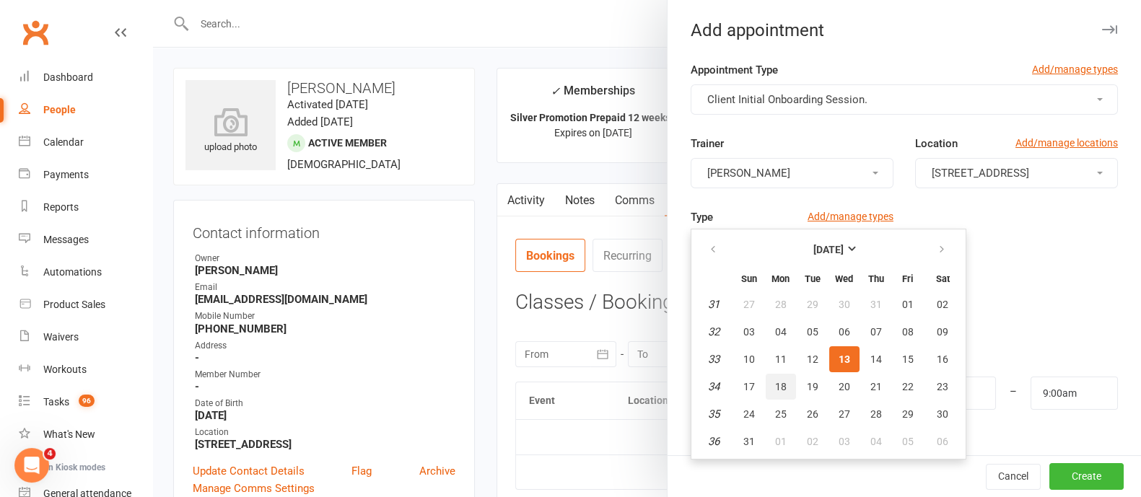
click at [776, 385] on span "18" at bounding box center [781, 387] width 12 height 12
type input "[DATE]"
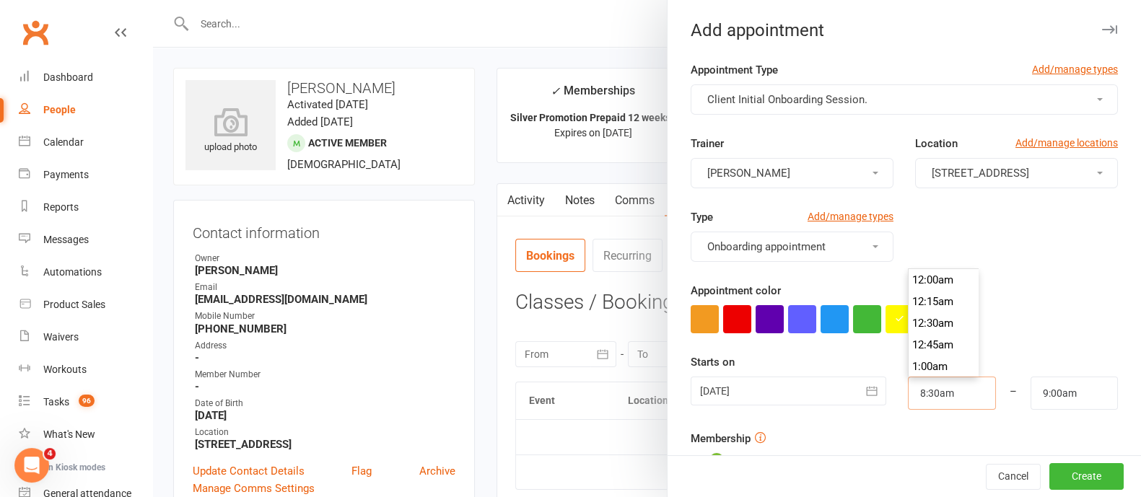
click at [934, 404] on input "8:30am" at bounding box center [951, 393] width 87 height 33
type input "6:30am"
click at [924, 308] on li "6:30am" at bounding box center [943, 310] width 69 height 22
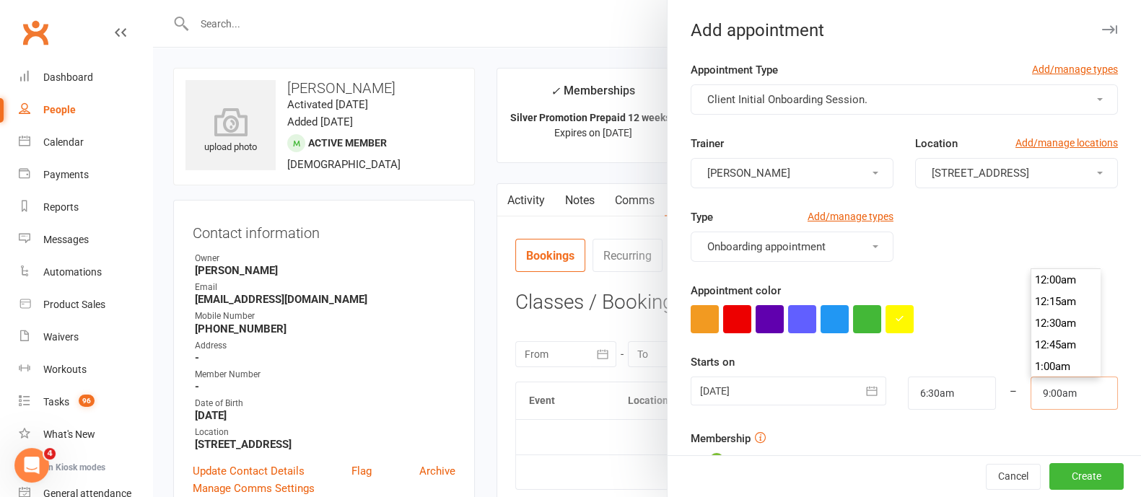
click at [1038, 393] on input "9:00am" at bounding box center [1074, 393] width 87 height 33
type input "7:00am"
click at [1031, 308] on li "7:00am" at bounding box center [1065, 310] width 69 height 22
click at [1054, 479] on button "Create" at bounding box center [1086, 477] width 74 height 26
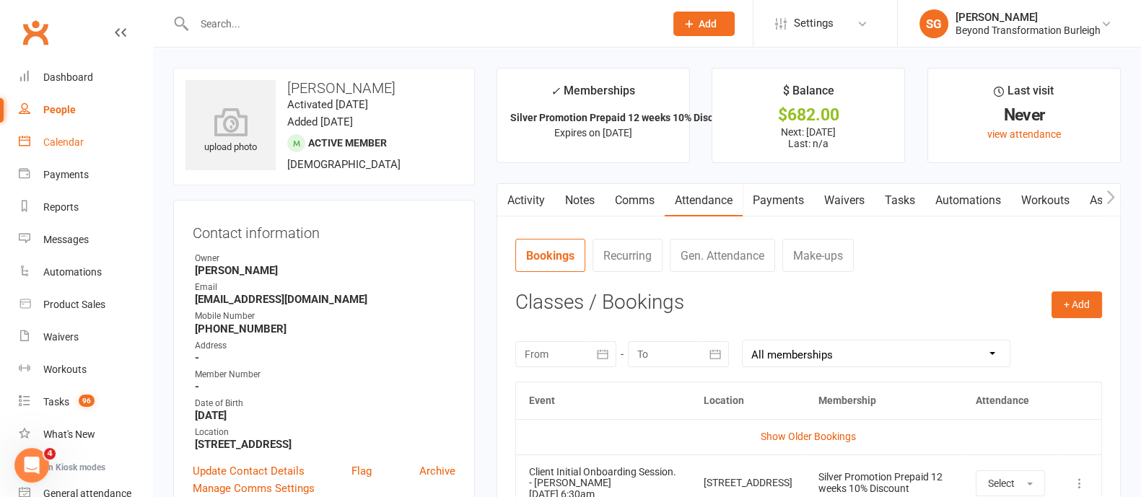
drag, startPoint x: 76, startPoint y: 133, endPoint x: 385, endPoint y: 167, distance: 311.5
click at [76, 133] on link "Calendar" at bounding box center [86, 142] width 134 height 32
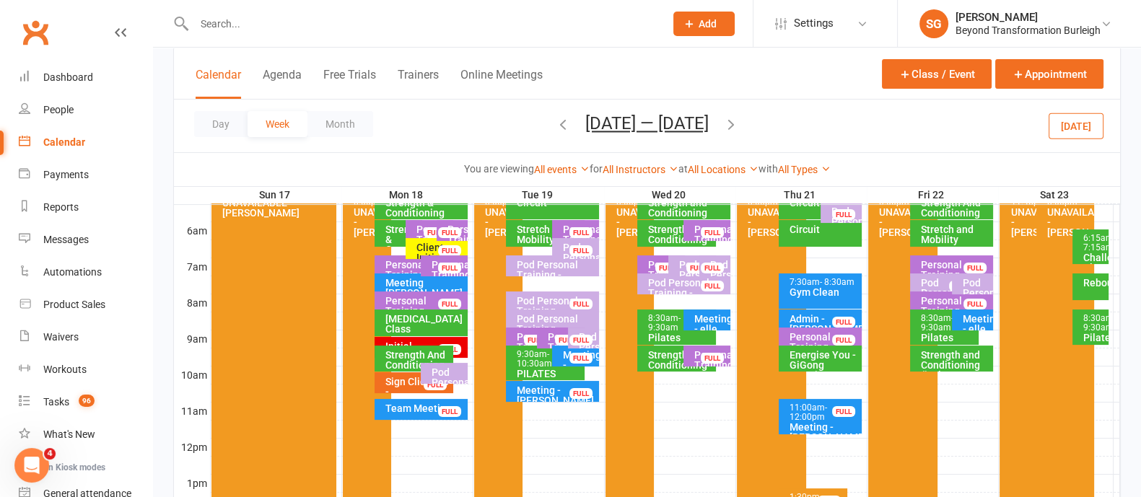
scroll to position [180, 0]
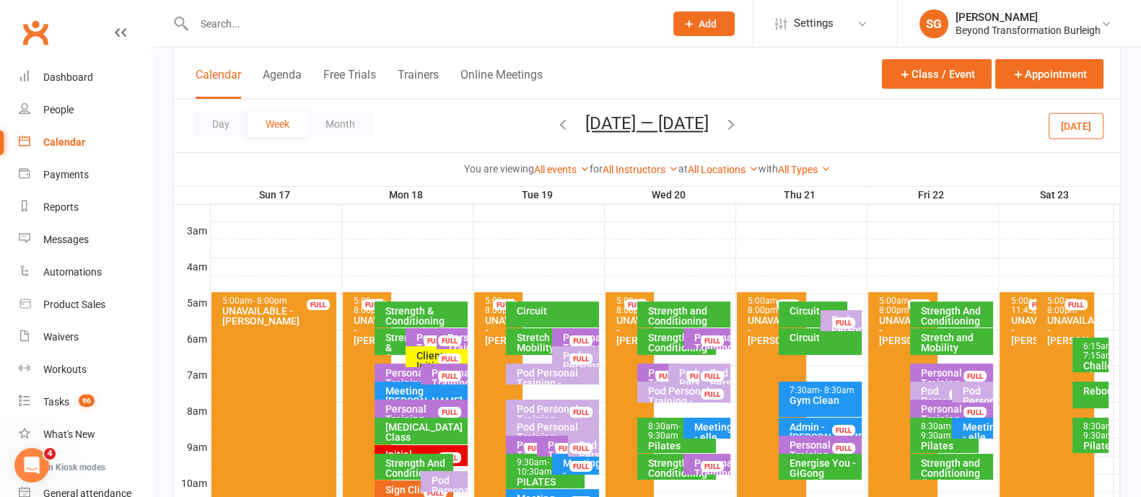
click at [418, 356] on div "Client Initial Onboarding Session. - [PERSON_NAME]" at bounding box center [440, 376] width 49 height 51
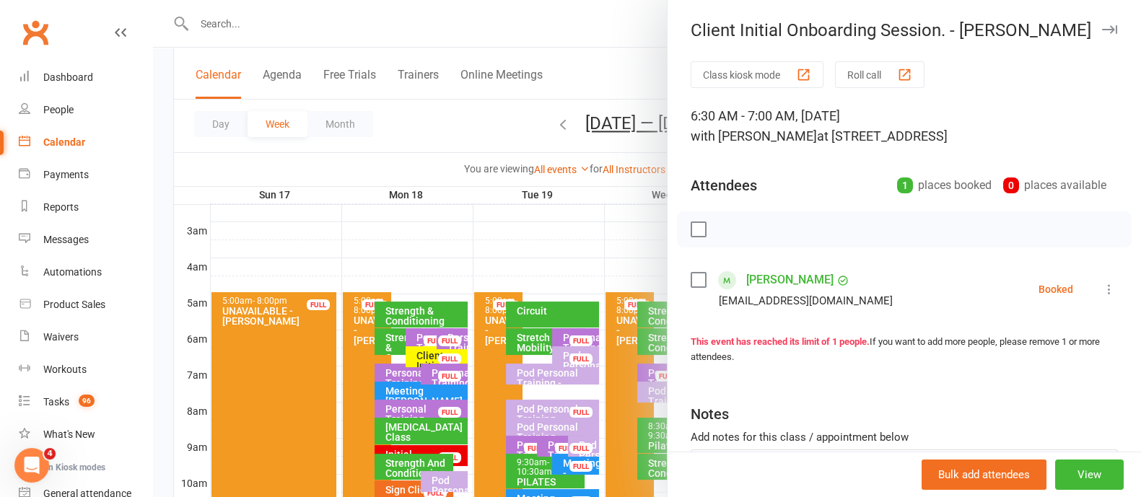
click at [1102, 30] on icon "button" at bounding box center [1109, 29] width 15 height 9
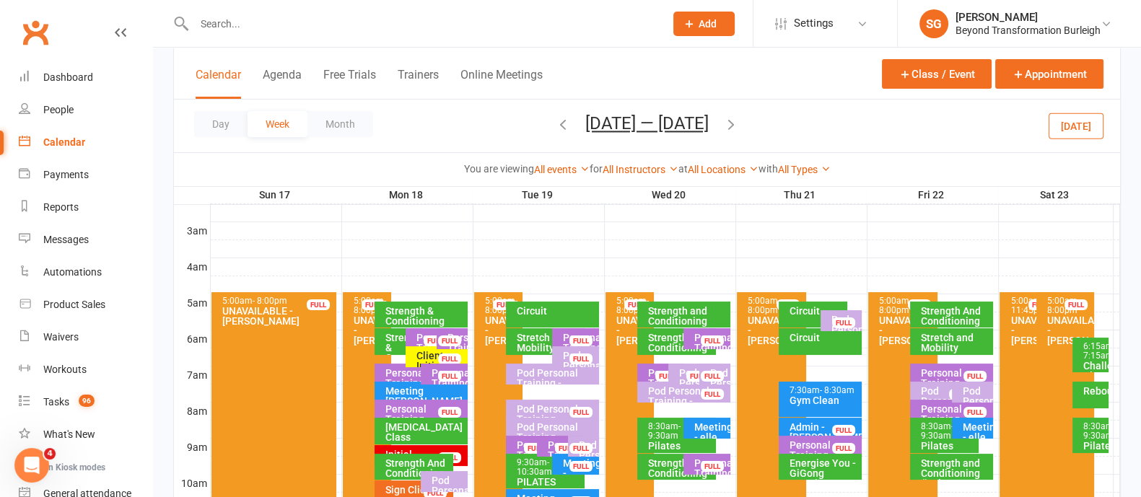
click at [555, 118] on icon "button" at bounding box center [563, 124] width 16 height 16
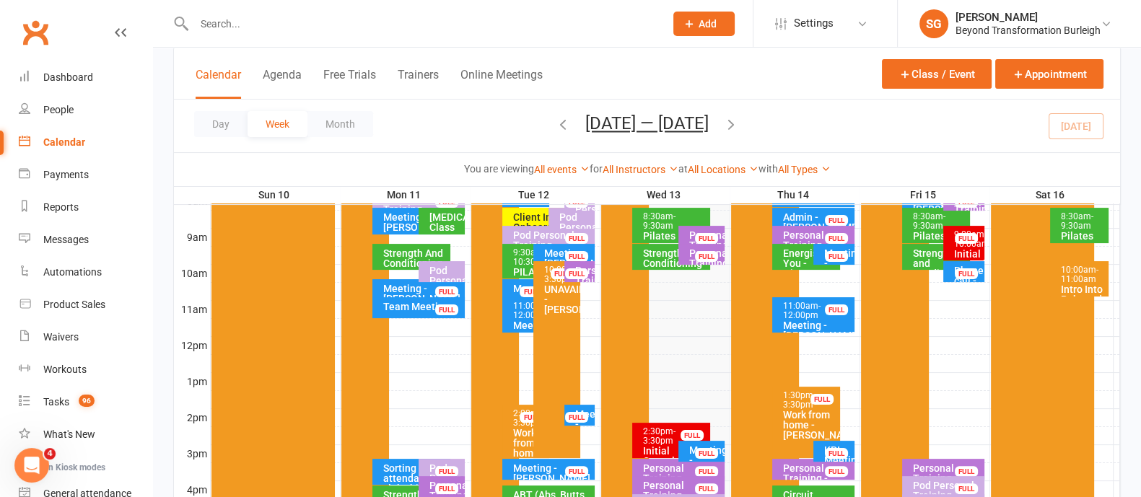
scroll to position [427, 0]
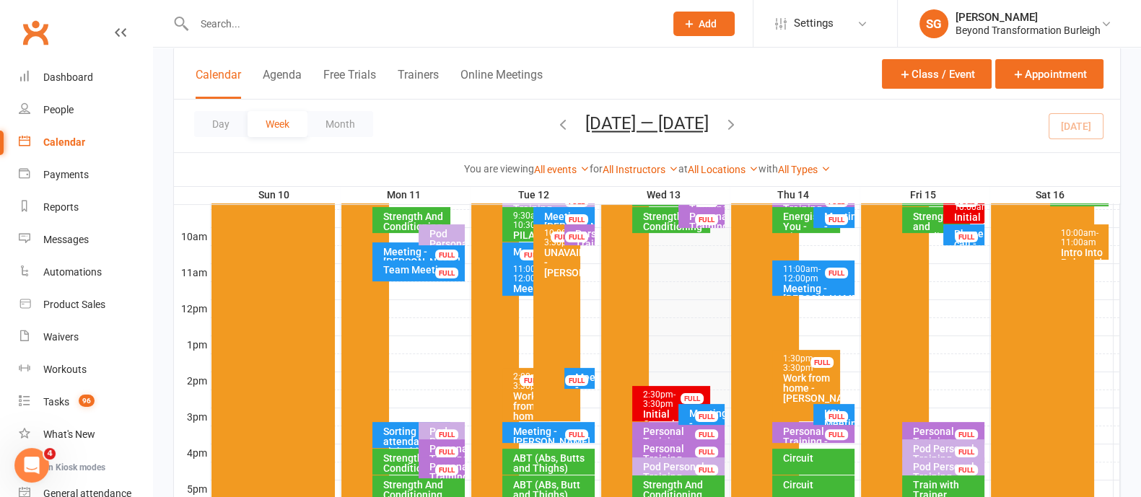
click at [668, 395] on div "2:30pm - 3:30pm" at bounding box center [674, 399] width 65 height 19
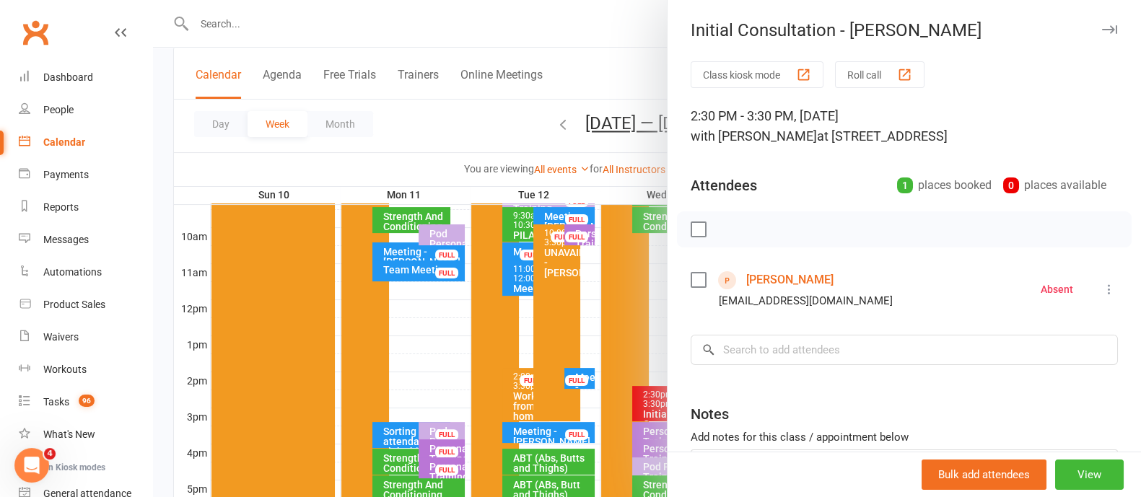
click at [1102, 27] on icon "button" at bounding box center [1109, 29] width 15 height 9
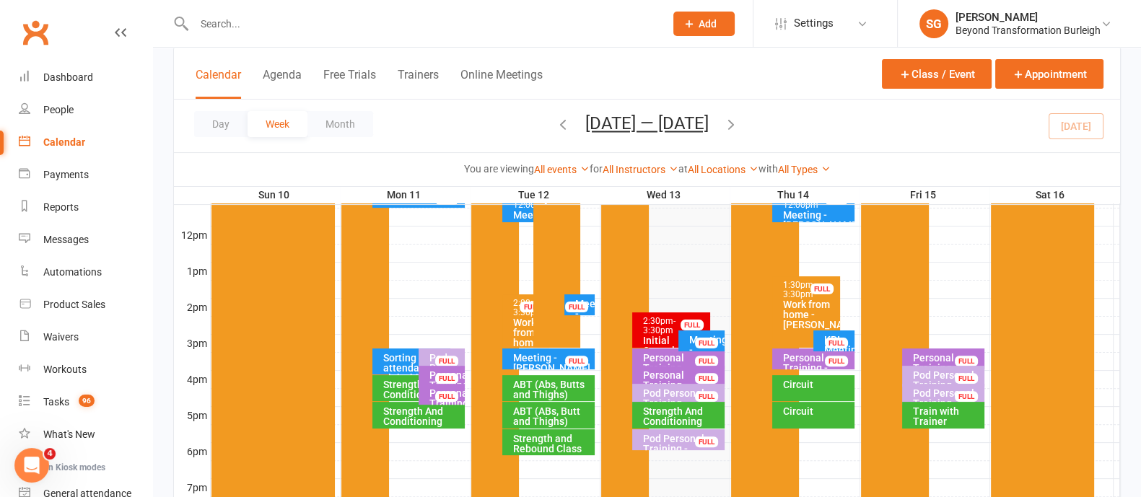
scroll to position [517, 0]
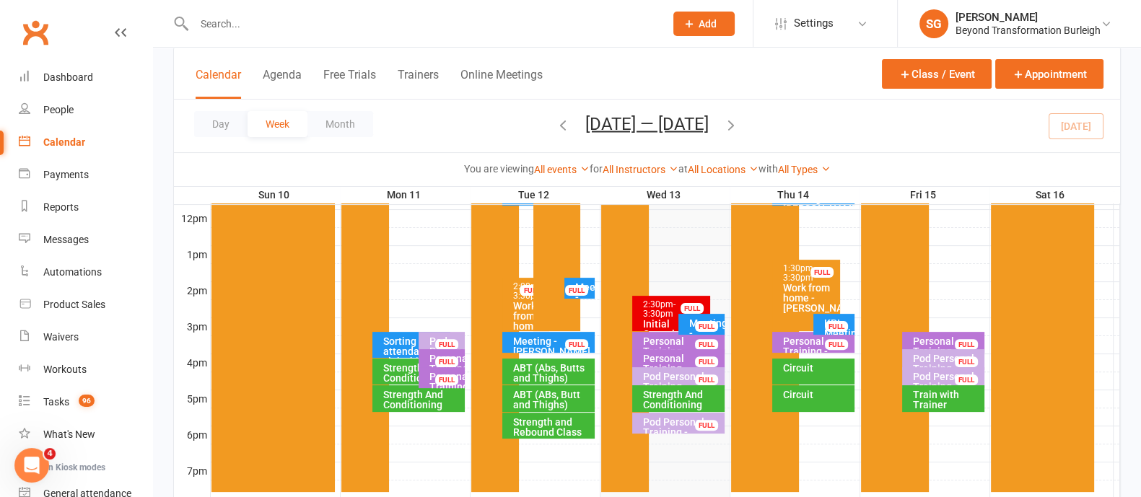
click at [669, 394] on div "Strength And Conditioning" at bounding box center [681, 400] width 79 height 20
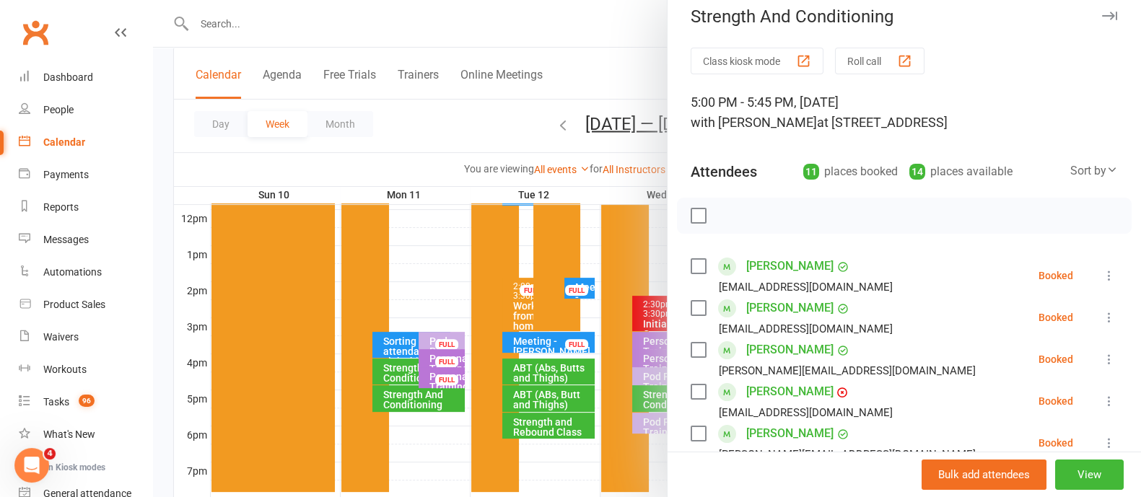
scroll to position [0, 0]
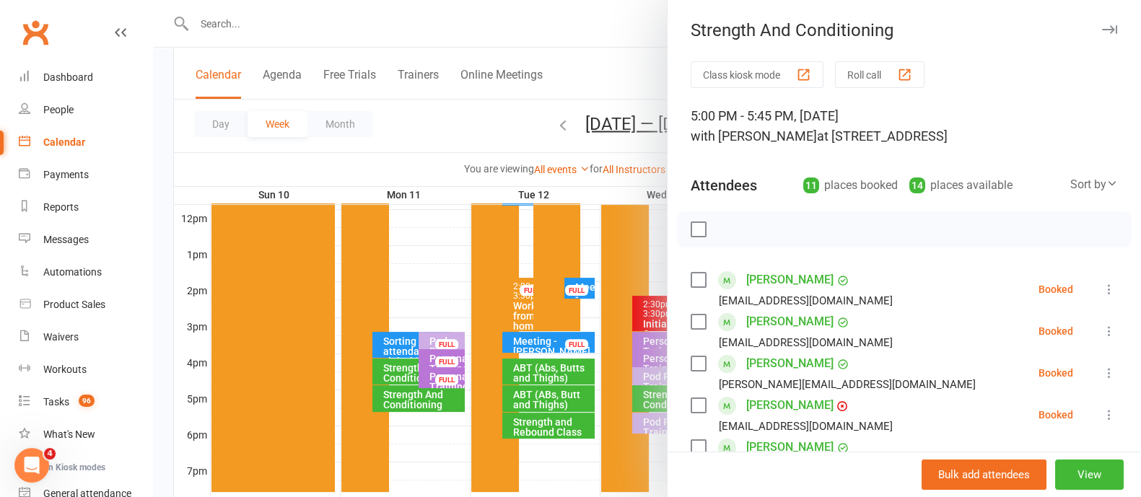
click at [790, 411] on link "[PERSON_NAME]" at bounding box center [789, 405] width 87 height 23
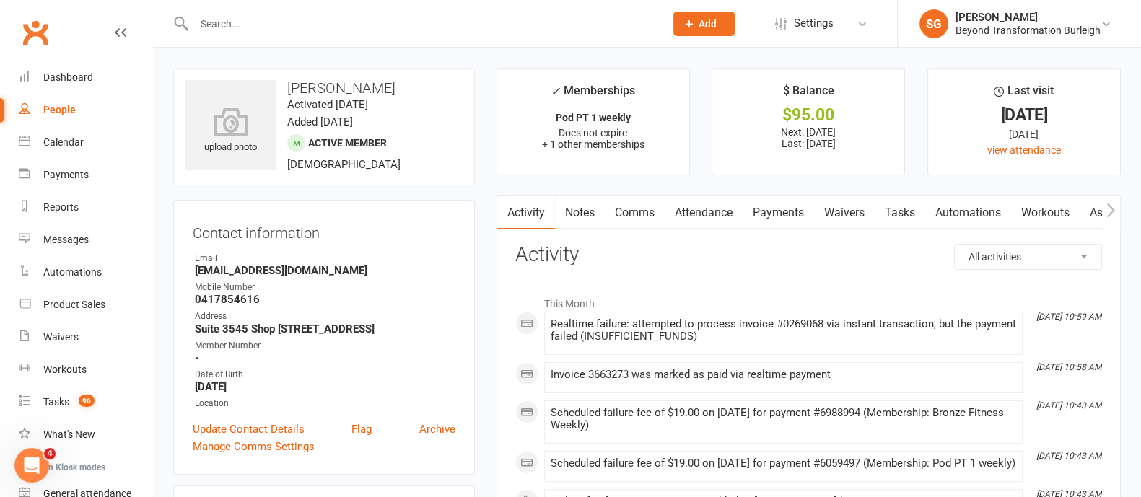
click at [766, 216] on link "Payments" at bounding box center [778, 212] width 71 height 33
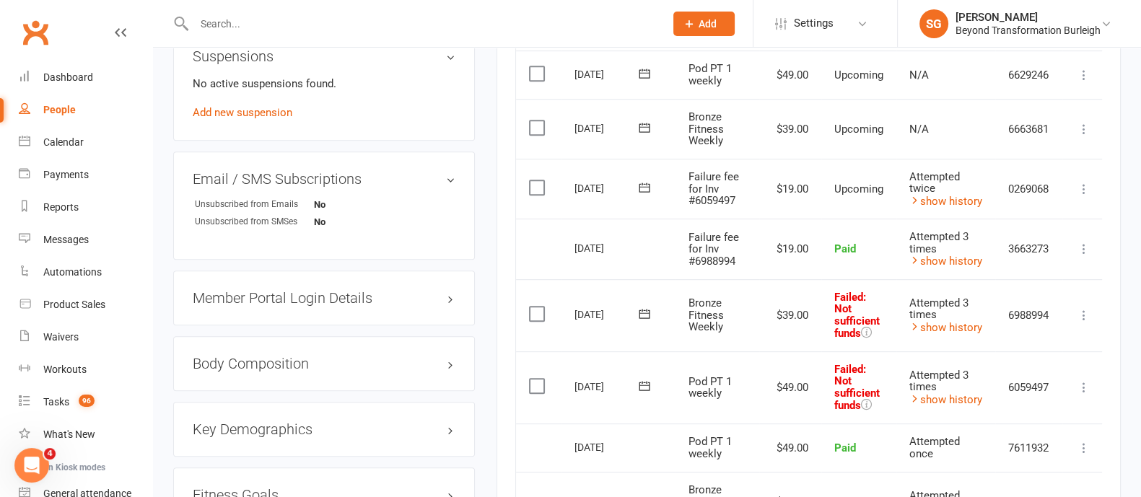
scroll to position [992, 0]
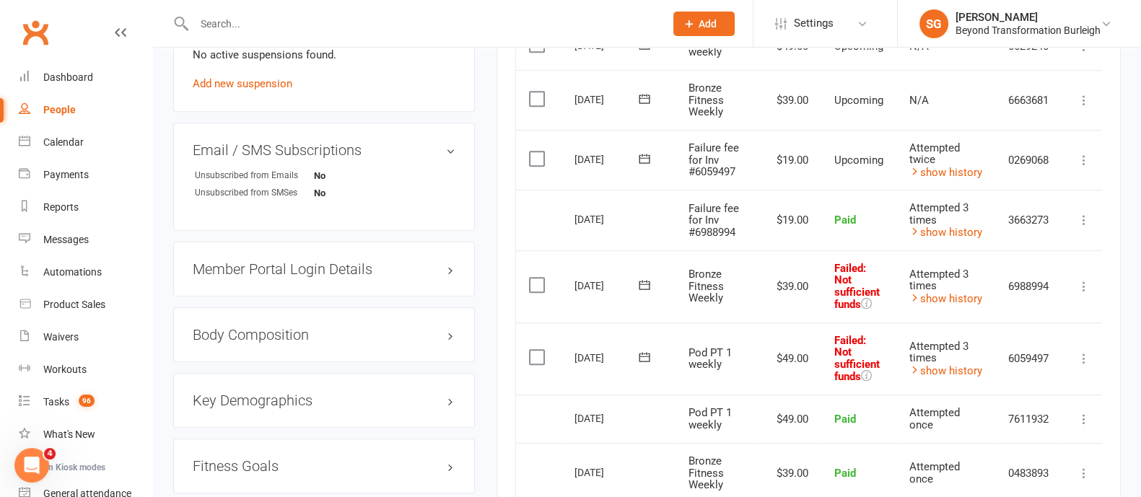
click at [1085, 160] on icon at bounding box center [1084, 160] width 14 height 14
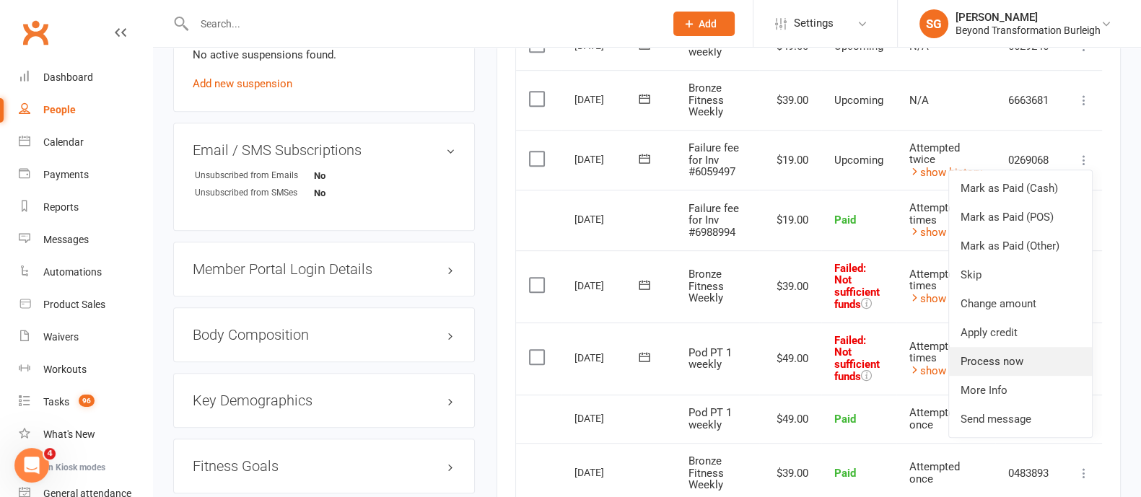
click at [1003, 354] on link "Process now" at bounding box center [1020, 361] width 143 height 29
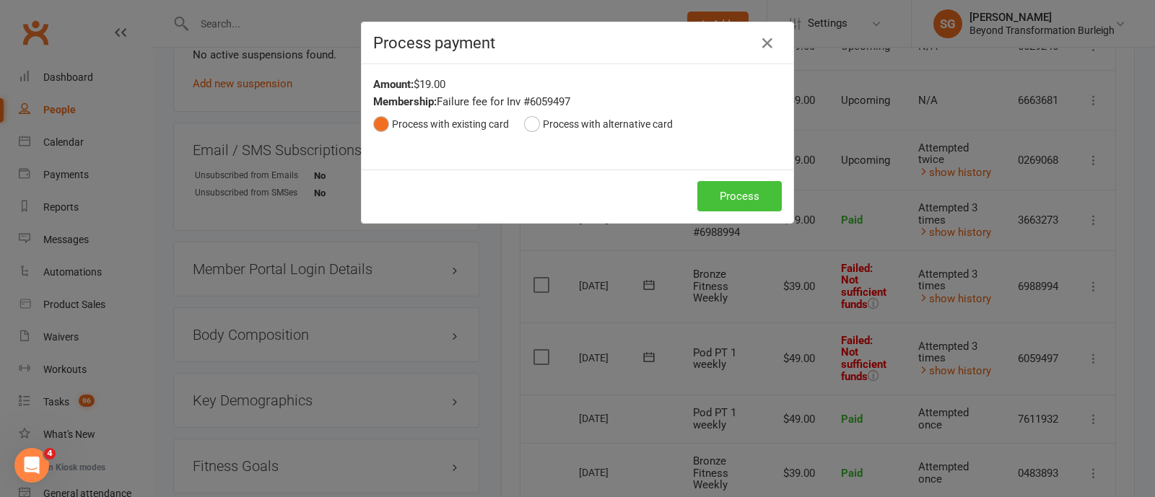
click at [715, 196] on button "Process" at bounding box center [739, 196] width 84 height 30
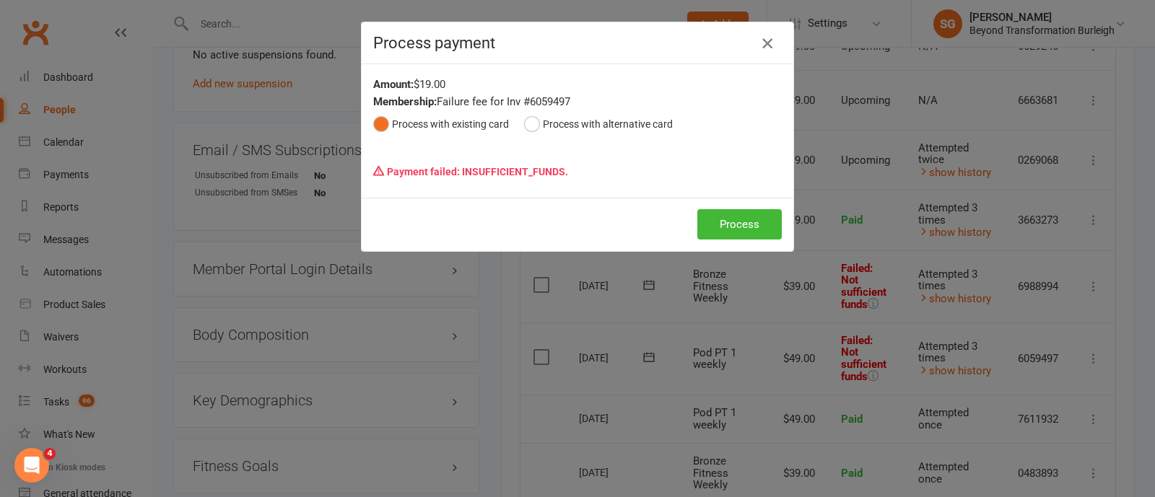
click at [759, 45] on icon "button" at bounding box center [767, 43] width 17 height 17
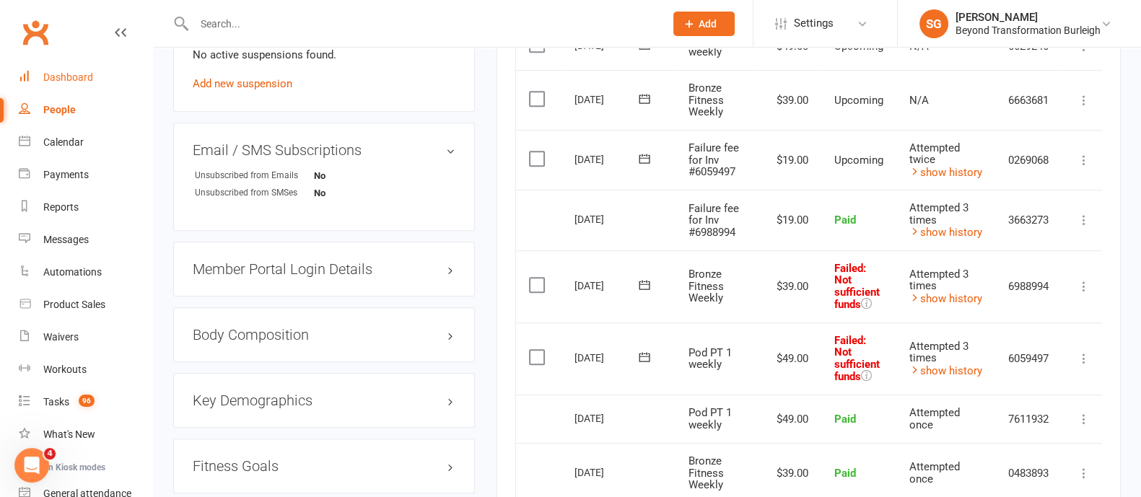
click at [64, 79] on div "Dashboard" at bounding box center [68, 77] width 50 height 12
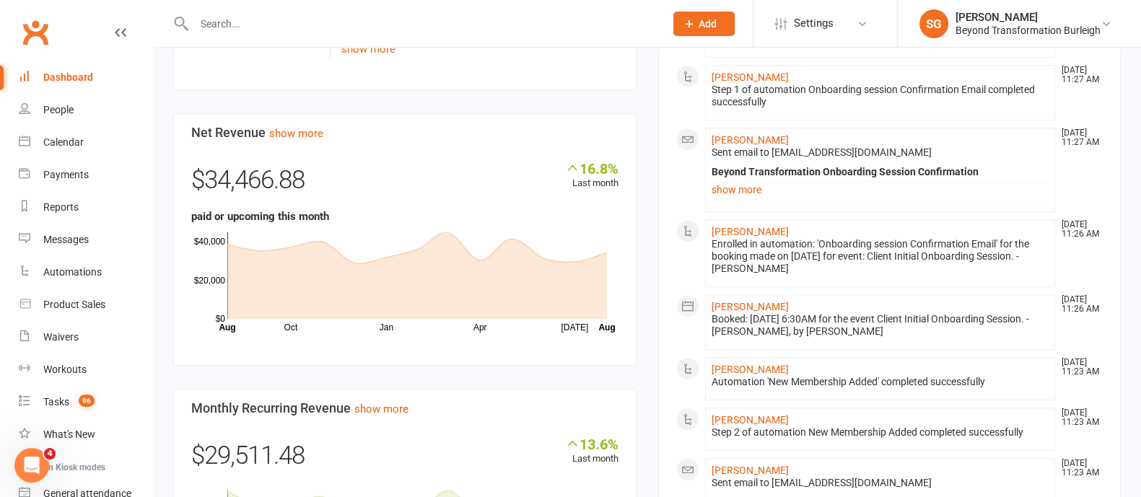
scroll to position [992, 0]
